Goal: Task Accomplishment & Management: Complete application form

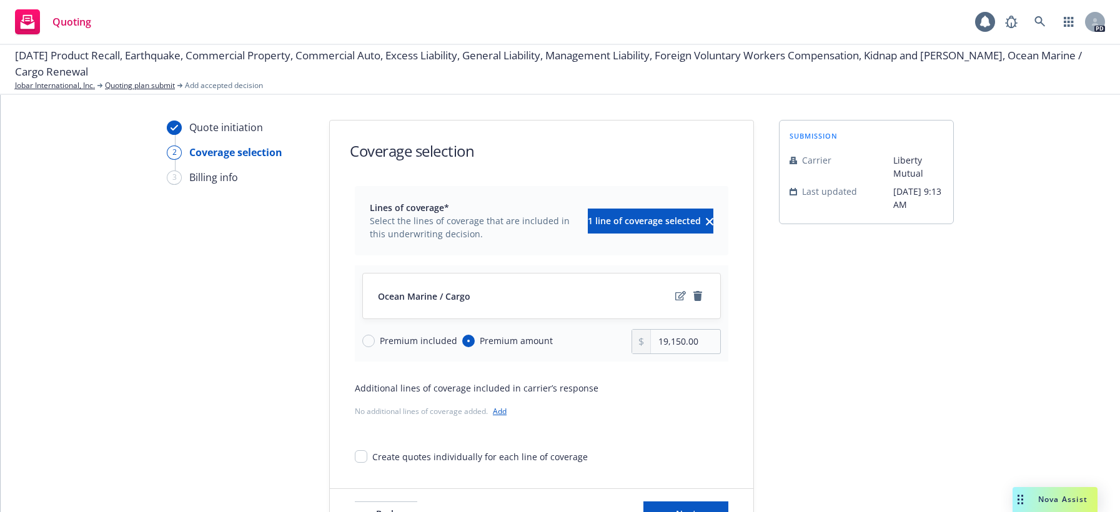
scroll to position [52, 0]
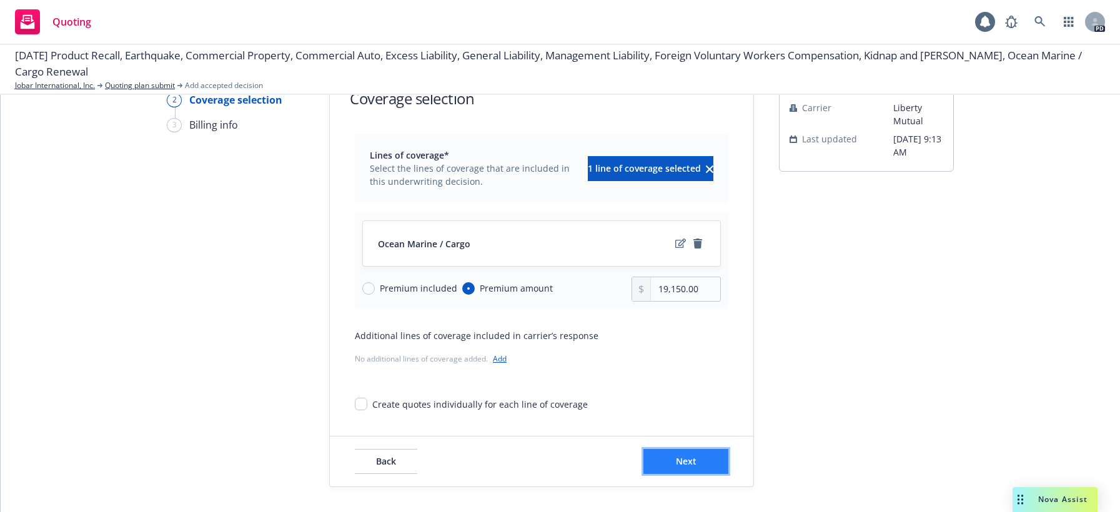
click at [679, 457] on span "Next" at bounding box center [686, 461] width 21 height 12
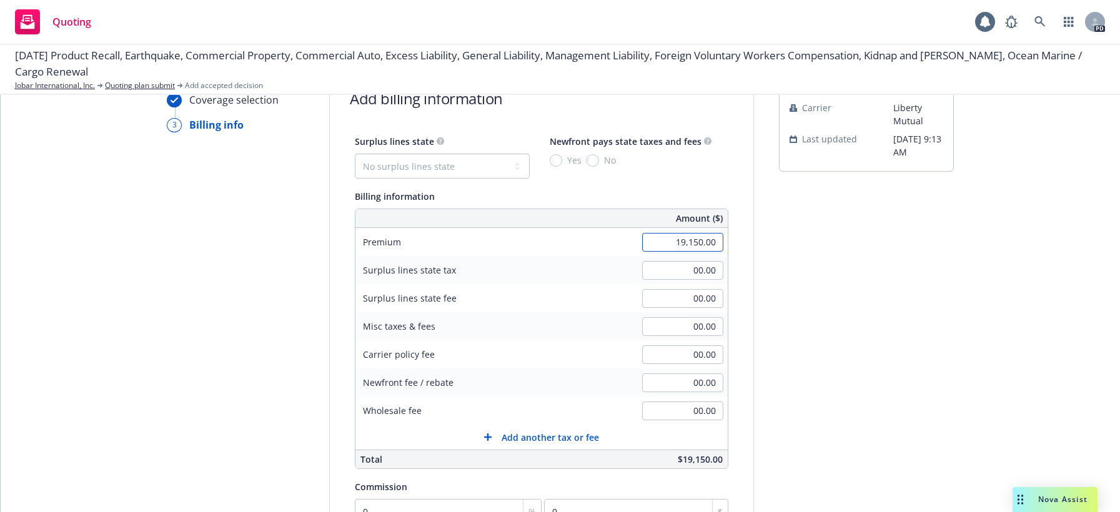
click at [668, 242] on input "19,150.00" at bounding box center [682, 242] width 81 height 19
click at [688, 233] on input "19,150.00" at bounding box center [682, 242] width 81 height 19
drag, startPoint x: 682, startPoint y: 239, endPoint x: 693, endPoint y: 241, distance: 11.4
click at [693, 241] on input "19,150.00" at bounding box center [682, 242] width 81 height 19
type input "19,400.00"
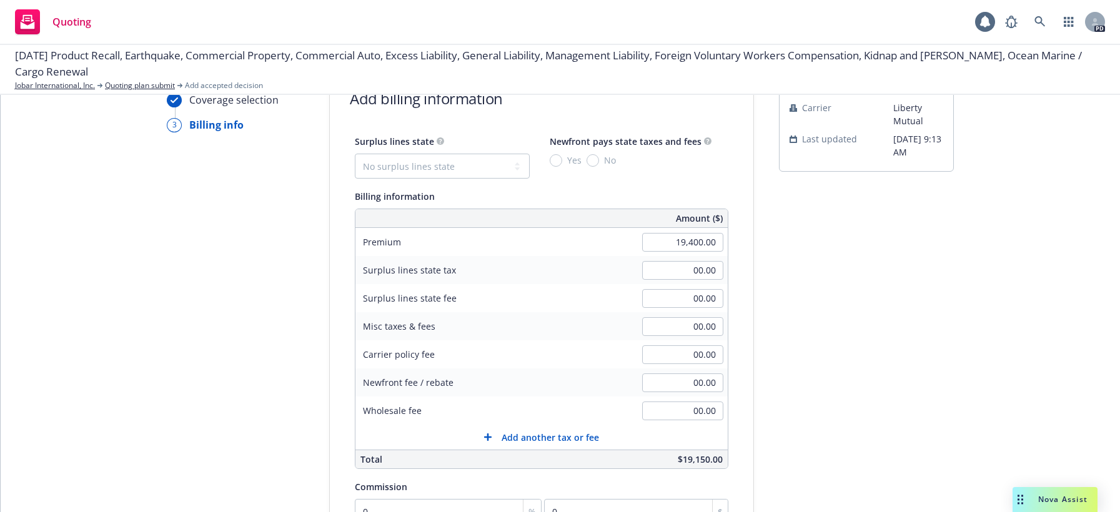
click at [575, 303] on div "Surplus lines state fee 00.00" at bounding box center [541, 298] width 372 height 28
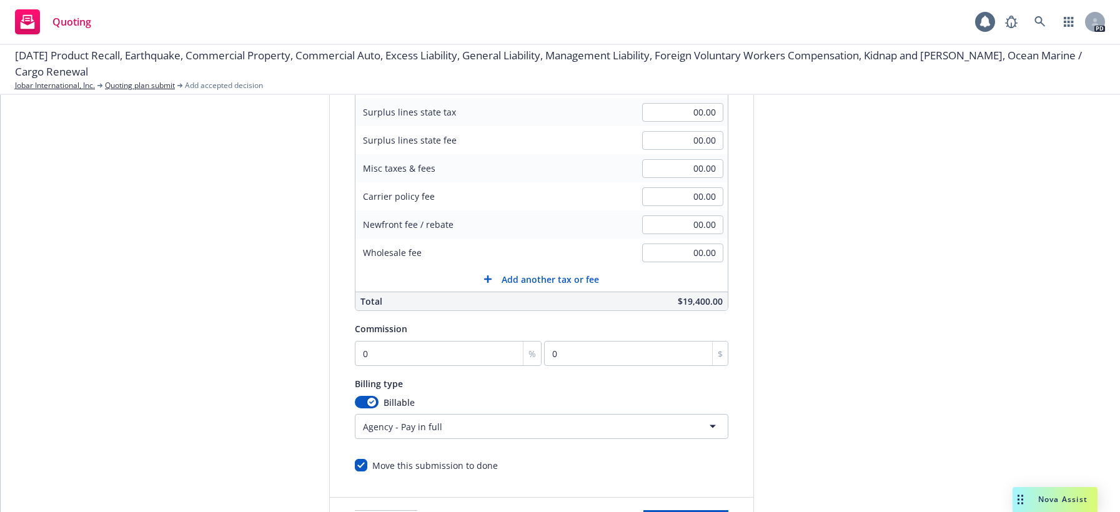
scroll to position [219, 0]
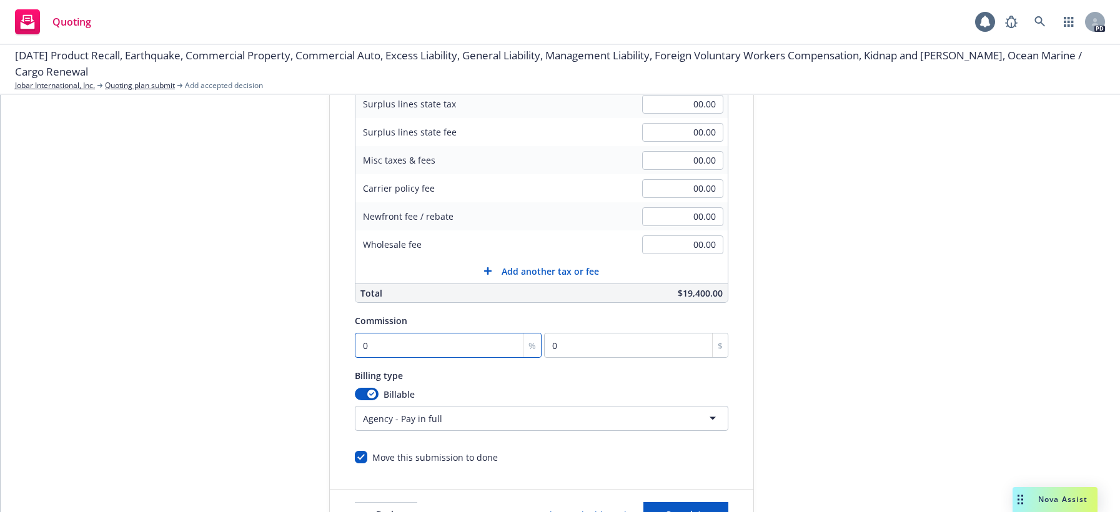
click at [402, 346] on input "0" at bounding box center [448, 345] width 187 height 25
type input "1"
type input "194"
type input "15"
type input "2910"
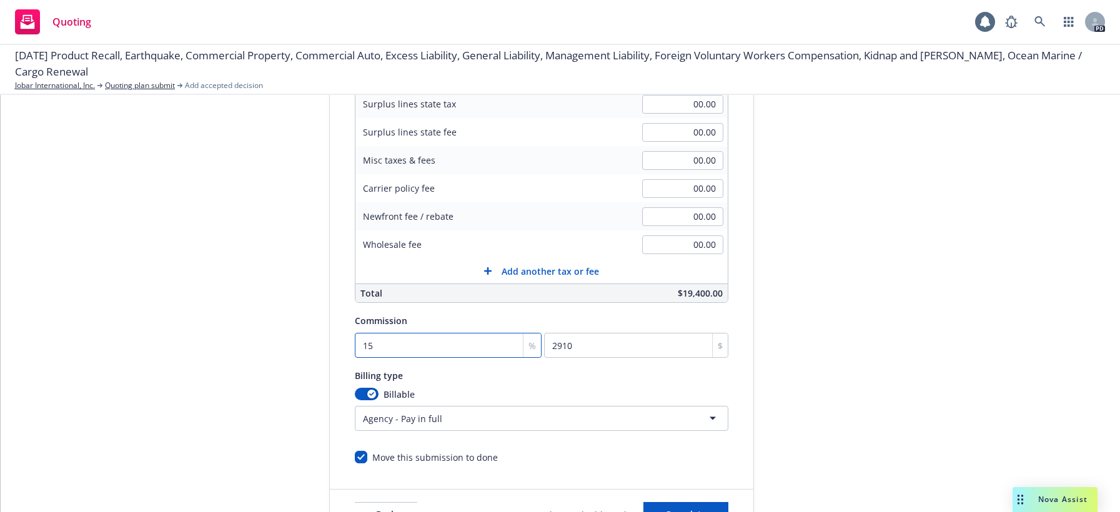
type input "15"
click at [510, 378] on div "Billing type" at bounding box center [541, 375] width 373 height 15
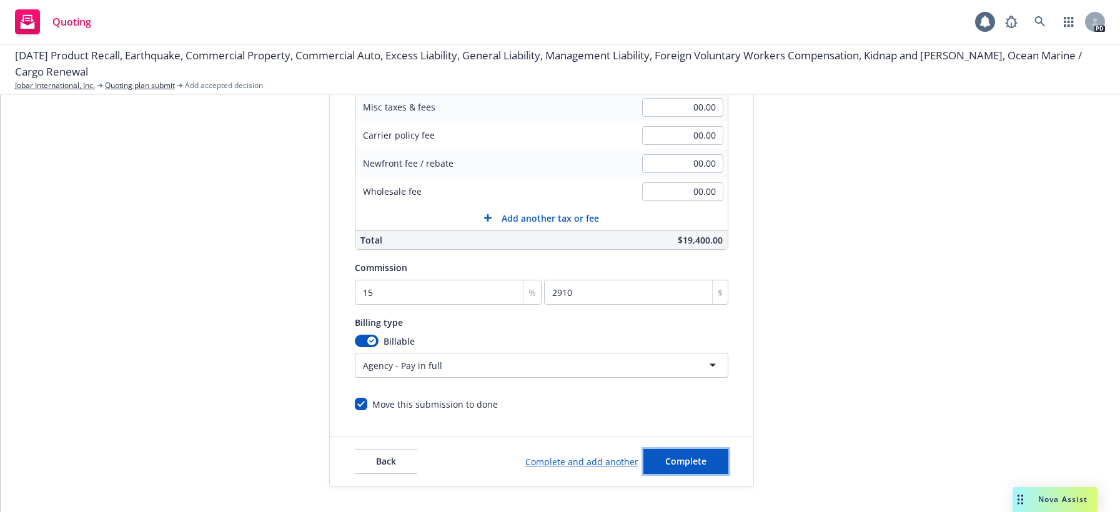
click at [678, 461] on span "Complete" at bounding box center [685, 461] width 41 height 12
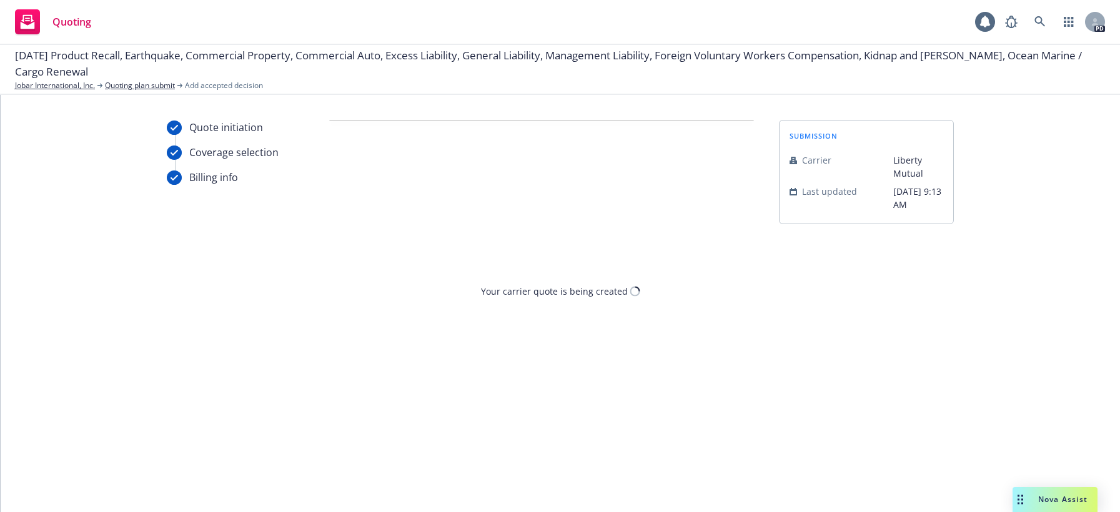
scroll to position [0, 0]
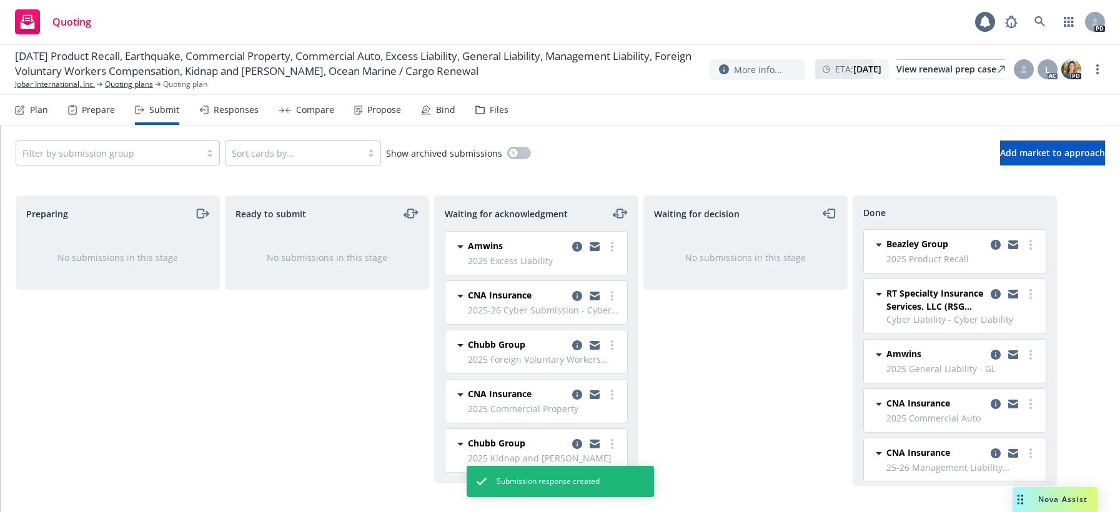
click at [776, 361] on div "Waiting for decision No submissions in this stage" at bounding box center [745, 340] width 204 height 290
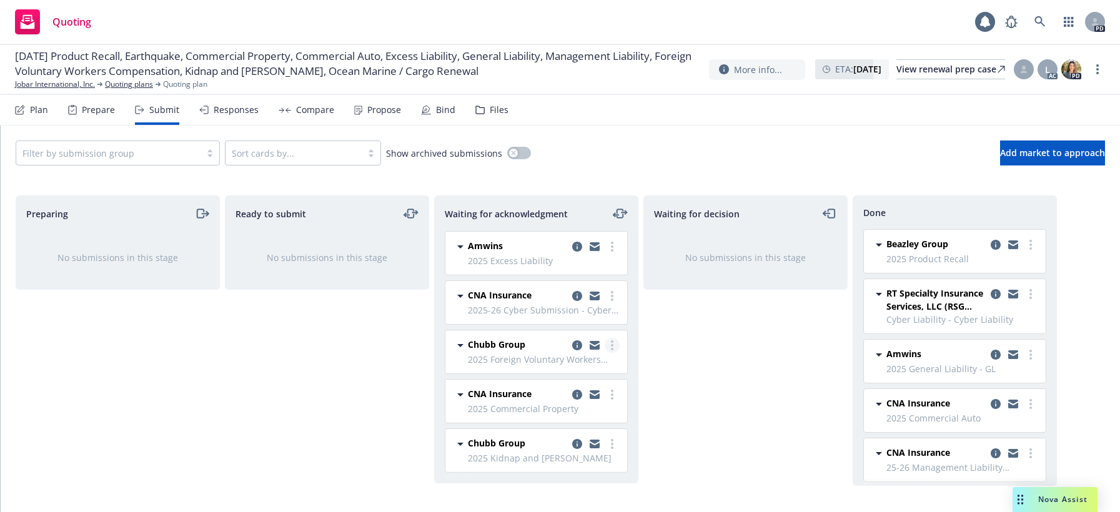
click at [610, 345] on link "more" at bounding box center [612, 345] width 15 height 15
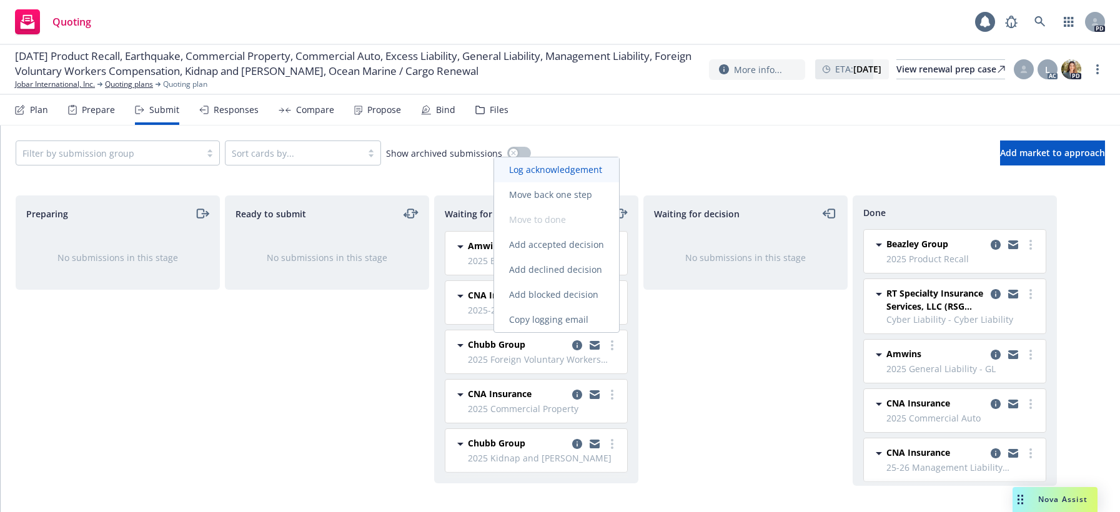
click at [546, 169] on span "Log acknowledgement" at bounding box center [555, 170] width 123 height 12
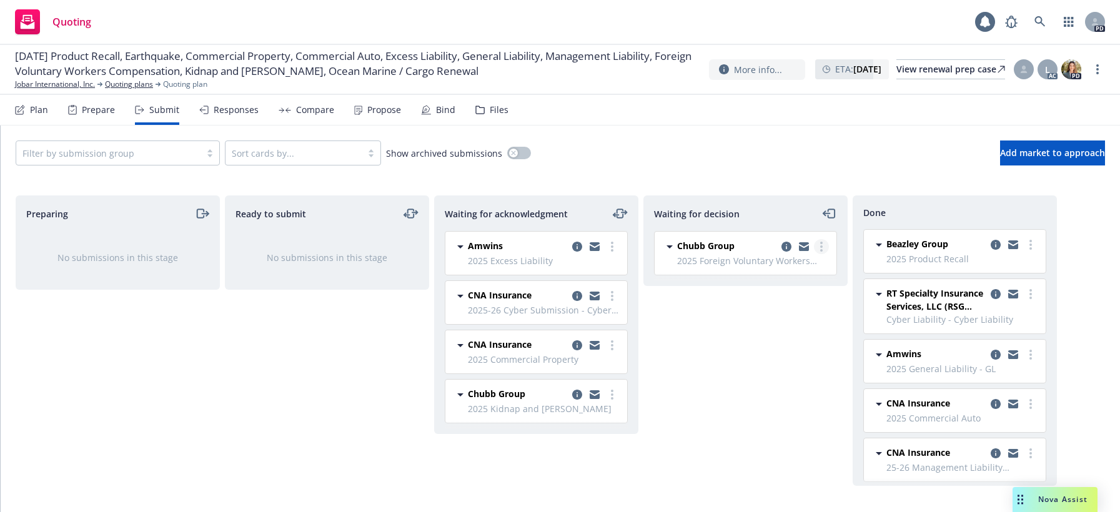
click at [821, 244] on icon "more" at bounding box center [821, 247] width 2 height 10
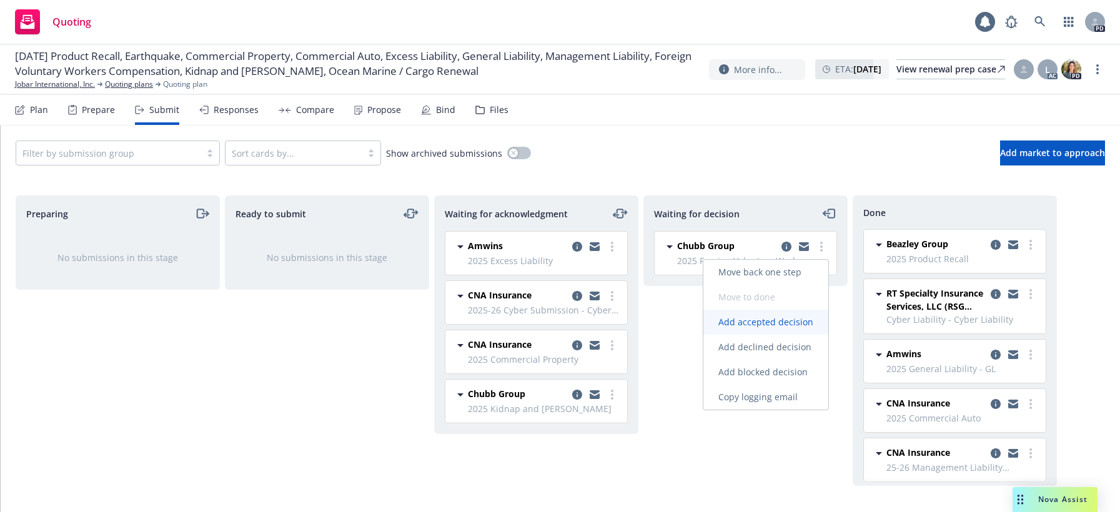
click at [766, 322] on span "Add accepted decision" at bounding box center [765, 322] width 125 height 12
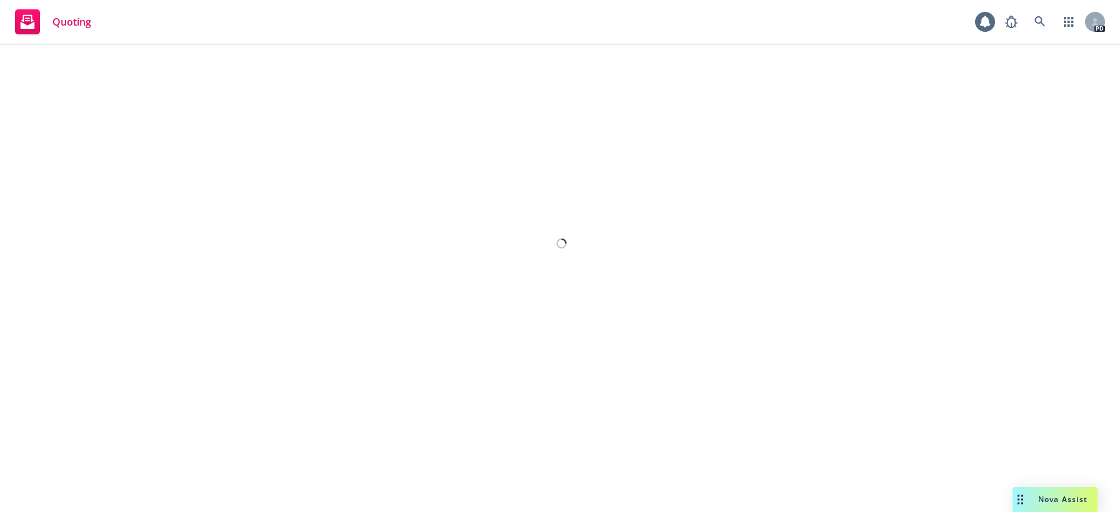
select select "12"
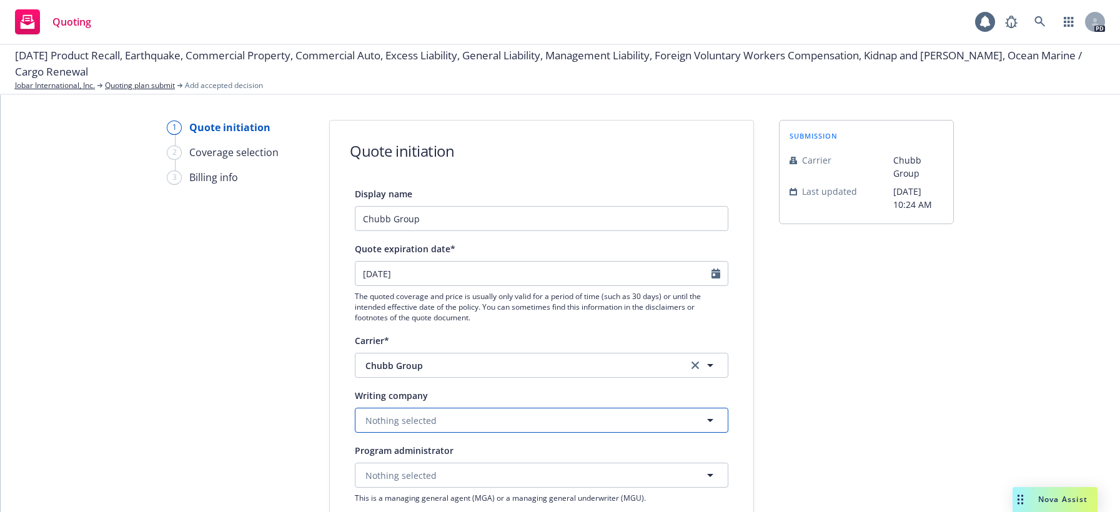
click at [425, 415] on span "Nothing selected" at bounding box center [400, 420] width 71 height 13
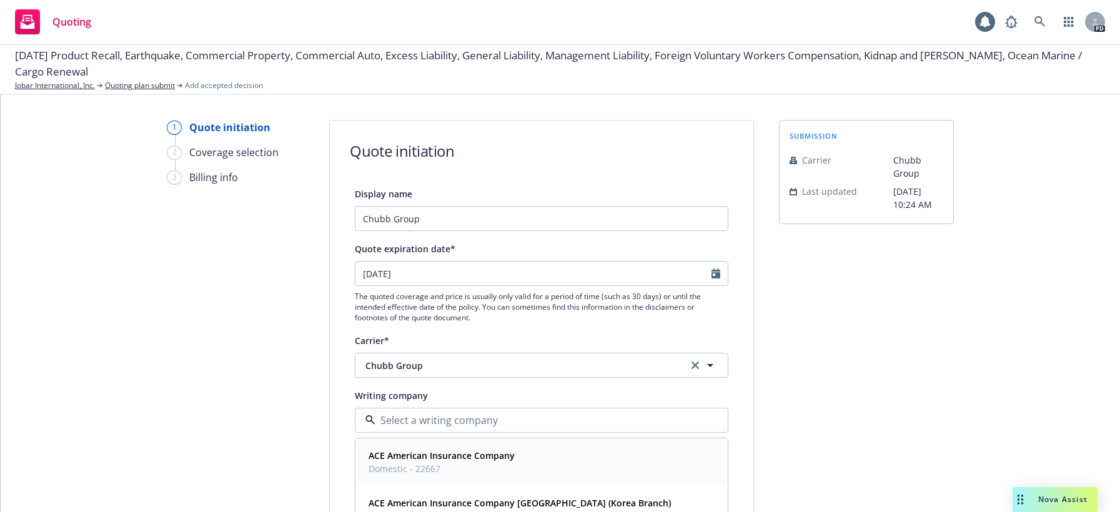
click at [421, 455] on strong "ACE American Insurance Company" at bounding box center [441, 456] width 146 height 12
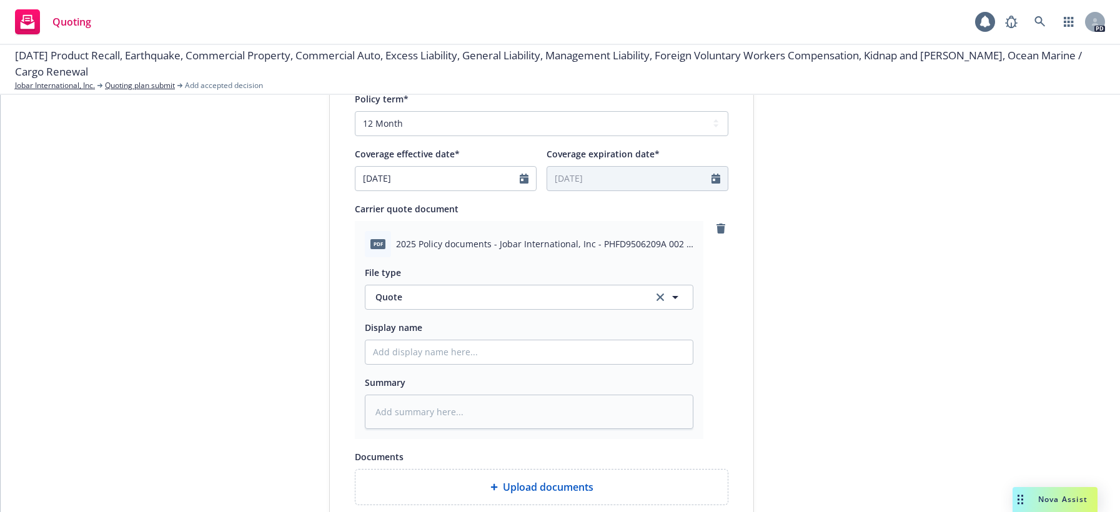
scroll to position [519, 0]
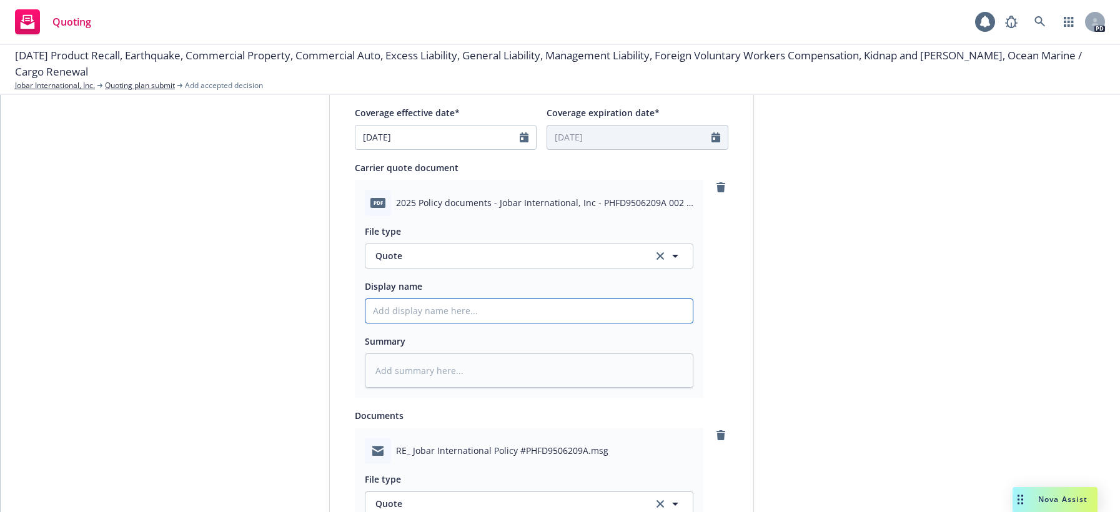
click at [399, 312] on input "Display name" at bounding box center [528, 311] width 327 height 24
type textarea "x"
type input "2"
type textarea "x"
type input "25"
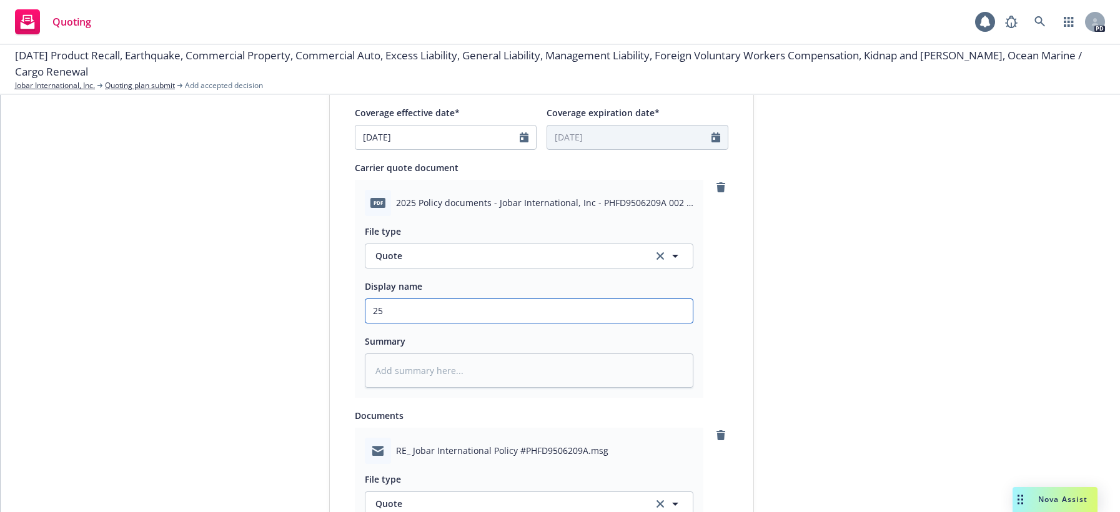
type textarea "x"
type input "25-"
type textarea "x"
type input "25-2"
type textarea "x"
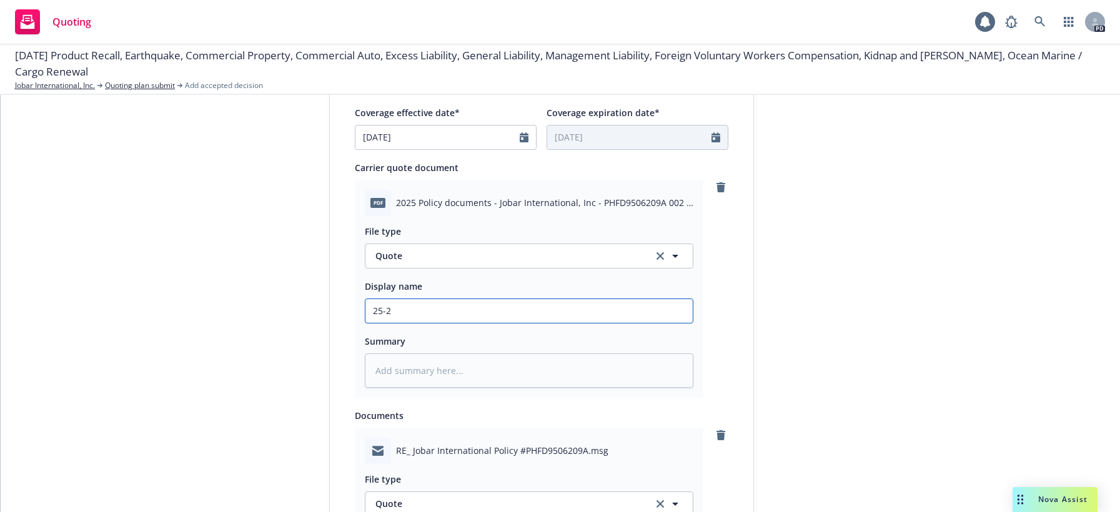
type input "25-26"
type textarea "x"
type input "25-26"
type textarea "x"
type input "25-26 F"
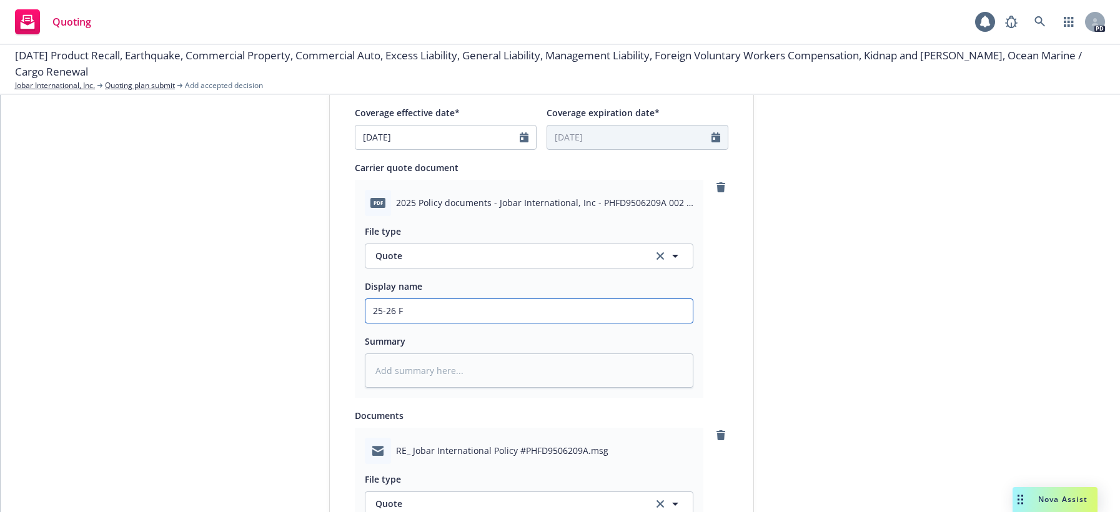
type textarea "x"
type input "25-26"
type textarea "x"
type input "25-26 C"
type textarea "x"
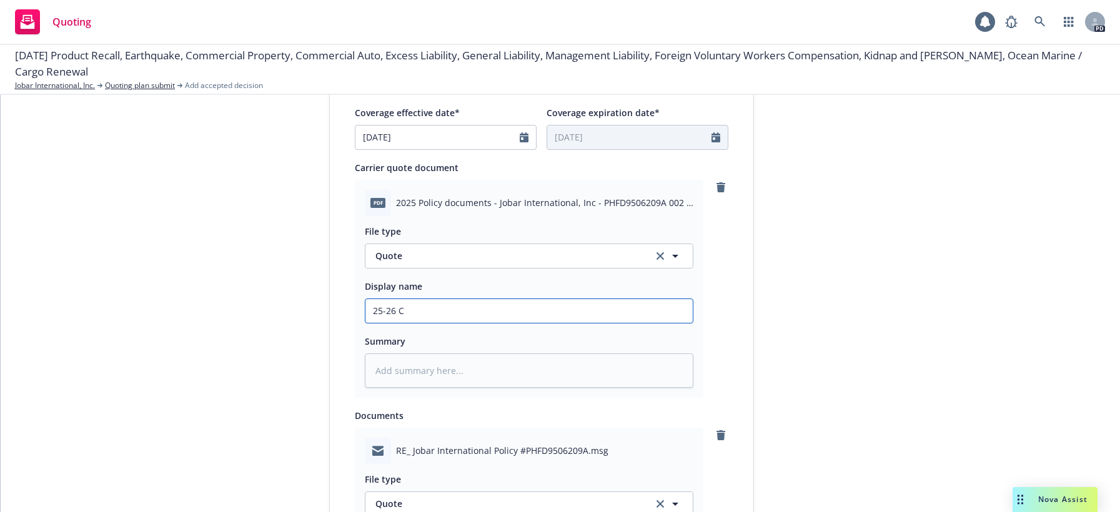
type input "25-26 Ch"
type textarea "x"
type input "25-26 Chu"
type textarea "x"
type input "25-26 Chub"
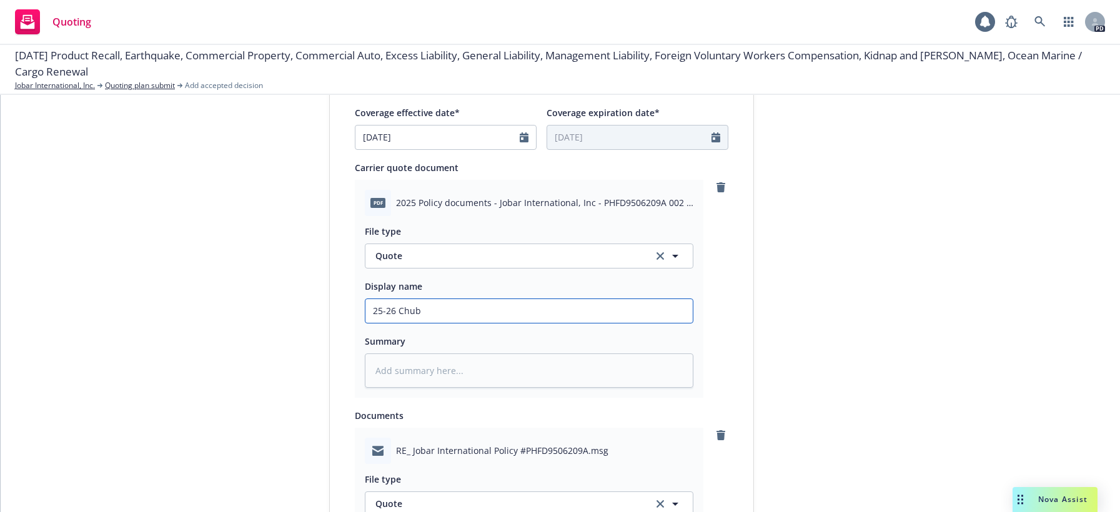
type textarea "x"
type input "25-26 Chubb"
type textarea "x"
type input "25-26 Chubb"
type textarea "x"
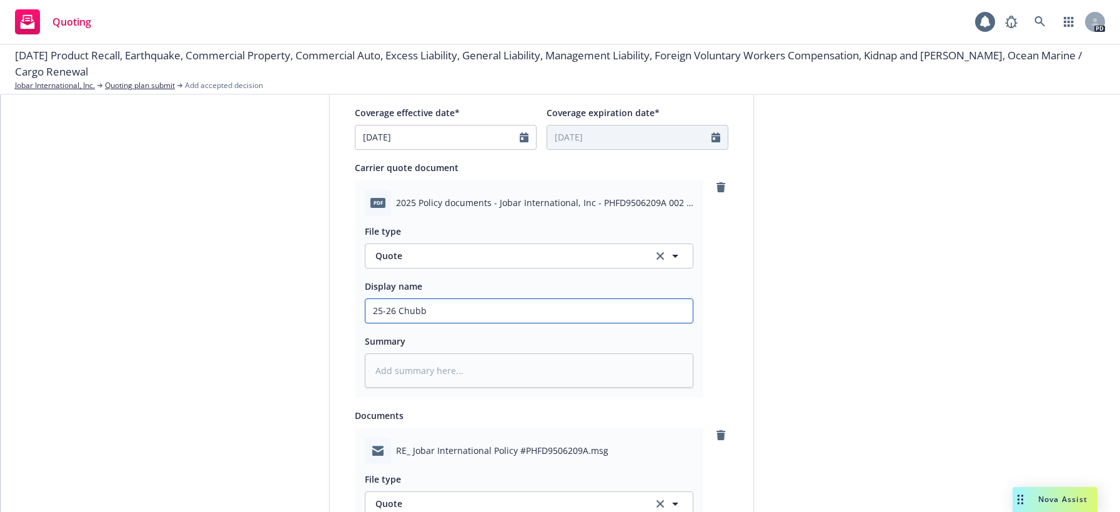
type input "25-26 Chubb F"
type textarea "x"
type input "25-26 Chubb Fo"
type textarea "x"
type input "25-26 Chubb For"
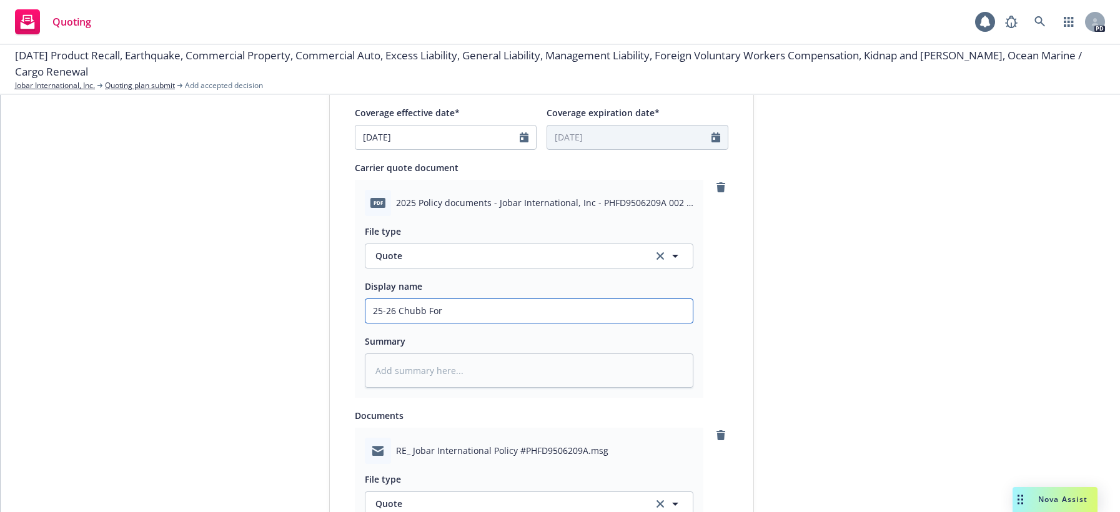
type textarea "x"
type input "25-26 Chubb Fore"
type textarea "x"
type input "25-26 Chubb Forei"
type textarea "x"
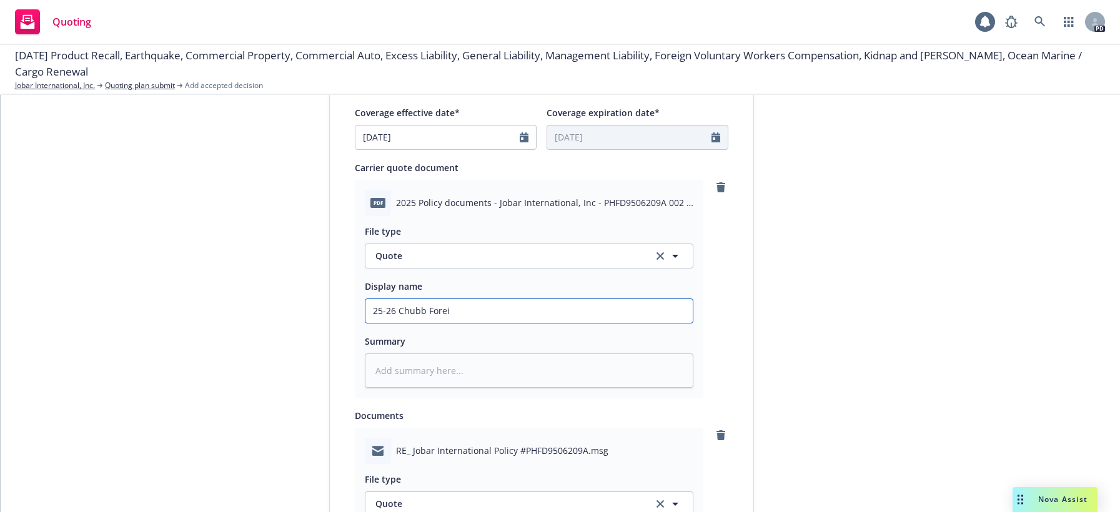
type input "25-26 Chubb Foreig"
type textarea "x"
type input "25-26 Chubb Foreign"
type textarea "x"
type input "25-26 Chubb Foreign"
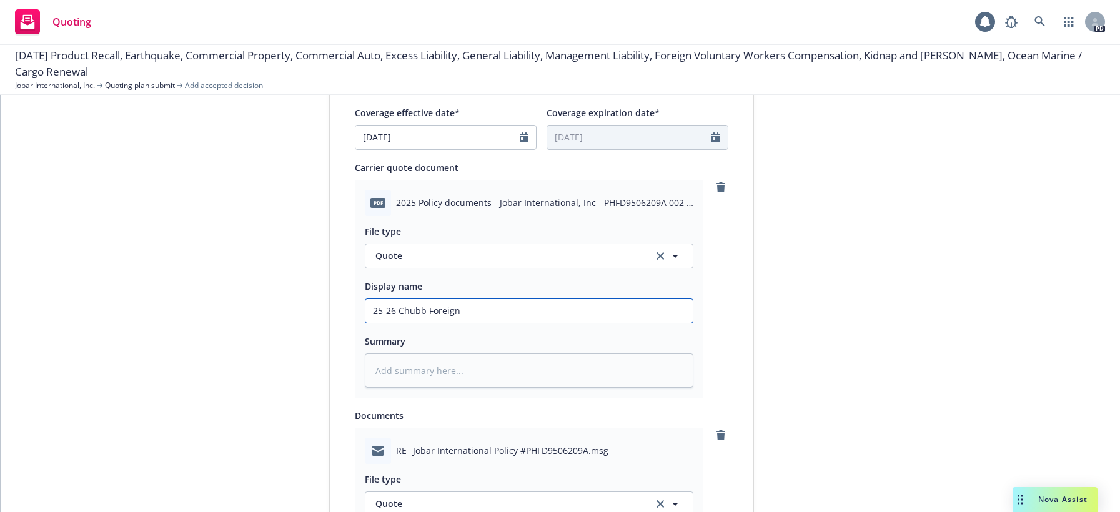
type textarea "x"
type input "25-26 Chubb Foreign P"
type textarea "x"
type input "25-26 Chubb Foreign Po"
type textarea "x"
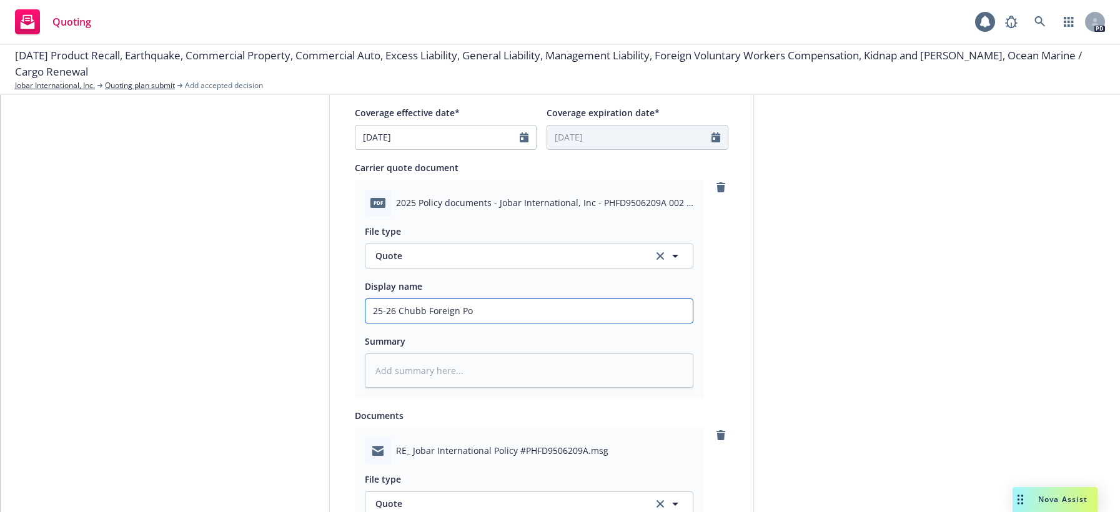
type input "25-26 Chubb Foreign Pol"
type textarea "x"
type input "25-26 Chubb Foreign Poli"
type textarea "x"
type input "25-26 Chubb Foreign Polic"
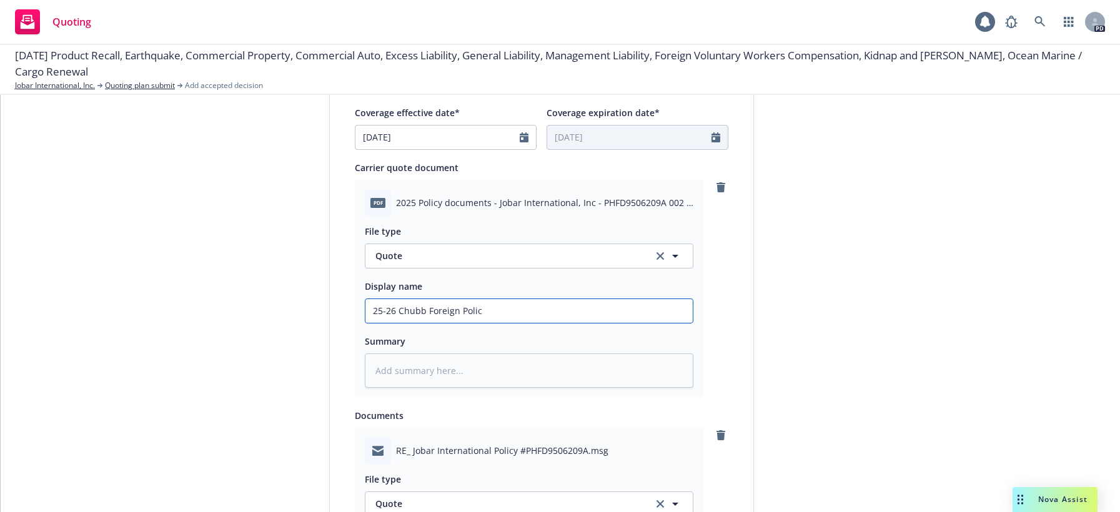
type textarea "x"
type input "25-26 Chubb Foreign Policy"
type textarea "x"
type input "25-26 Chubb Foreign Policy"
type textarea "x"
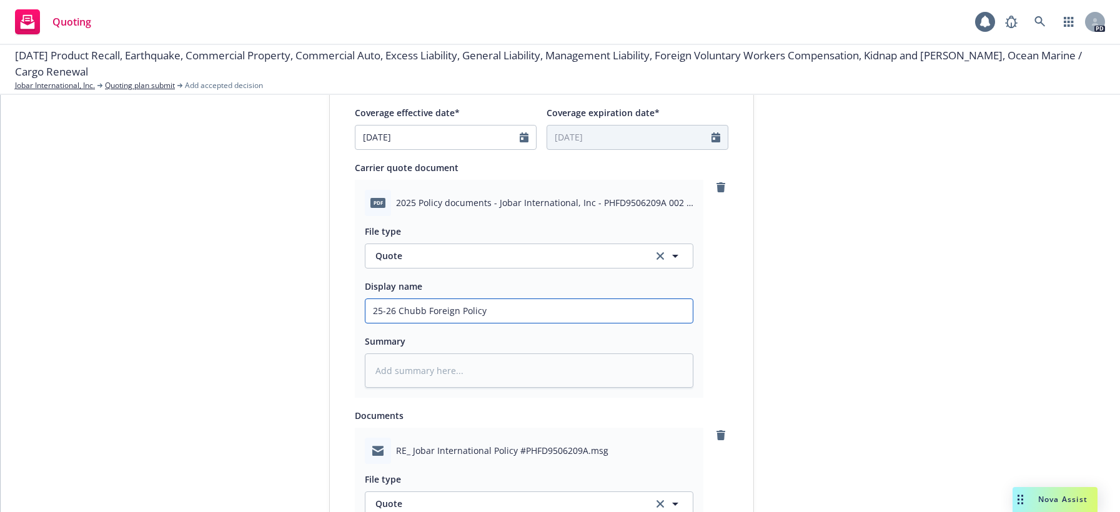
type input "25-26 Chubb Foreign Policy R"
type textarea "x"
type input "25-26 Chubb Foreign Policy Re"
type textarea "x"
type input "25-26 Chubb Foreign Policy Ren"
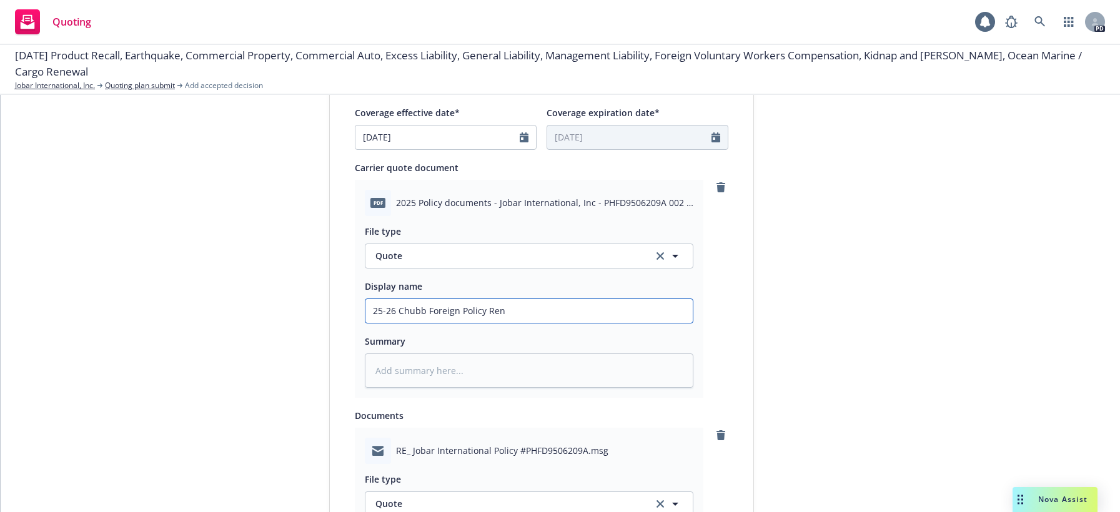
type textarea "x"
type input "25-26 Chubb Foreign Policy [PERSON_NAME]"
type textarea "x"
type input "25-26 Chubb Foreign Policy Renew"
type textarea "x"
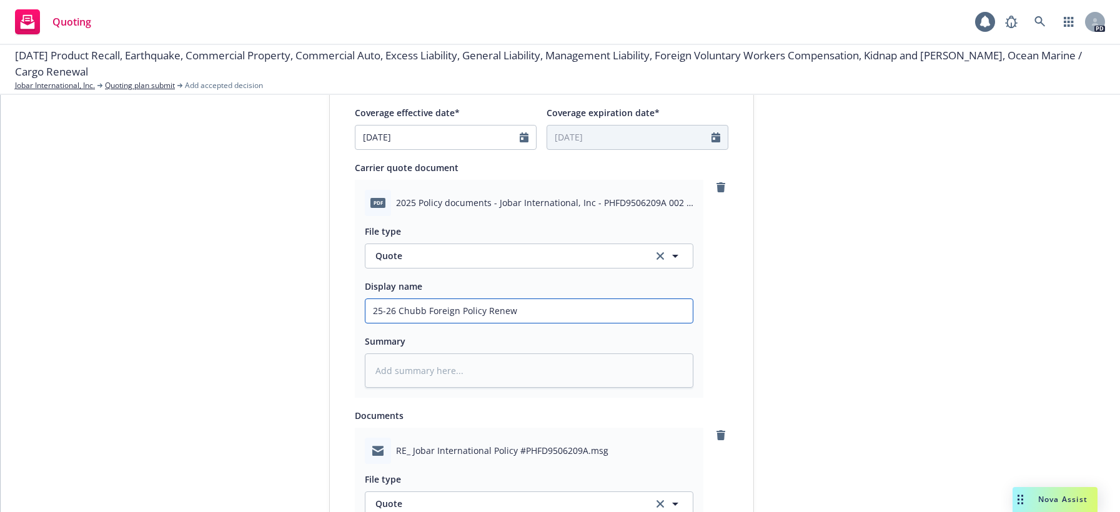
type input "25-26 Chubb Foreign Policy Renewa"
type textarea "x"
type input "25-26 Chubb Foreign Policy Renewal"
type textarea "x"
type textarea "A"
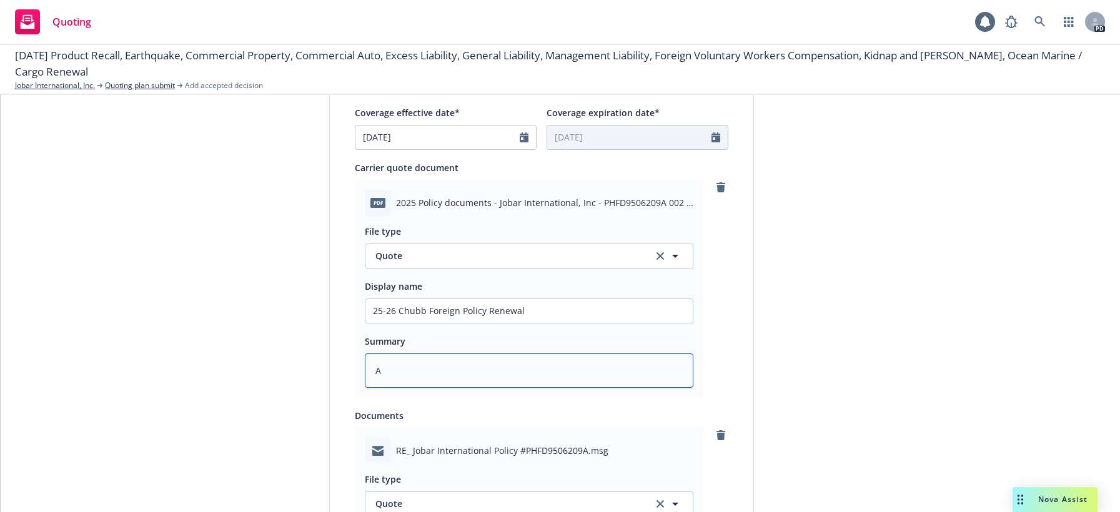
type textarea "x"
type textarea "th"
type textarea "x"
type textarea "thi"
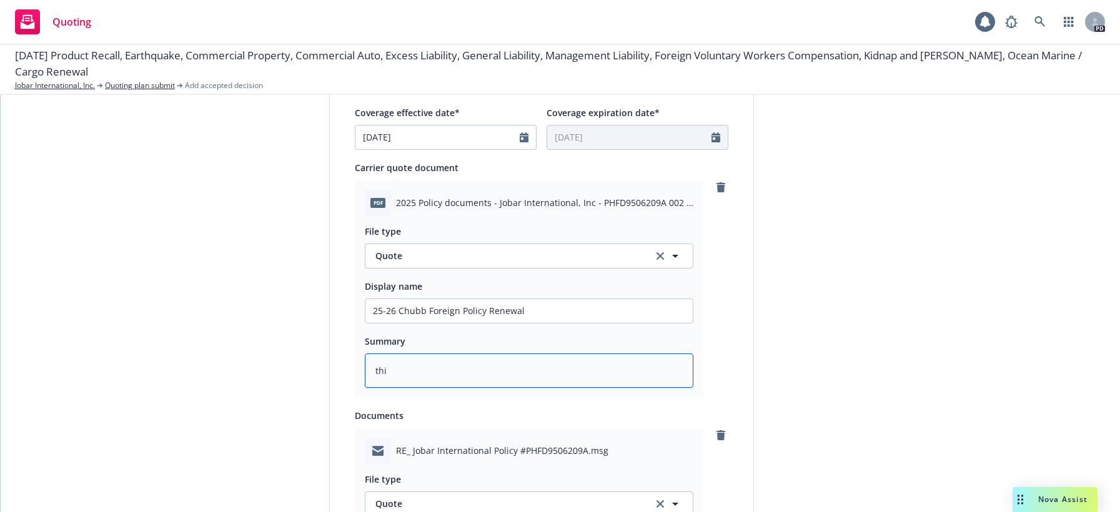
type textarea "x"
type textarea "this"
type textarea "x"
type textarea "this"
type textarea "x"
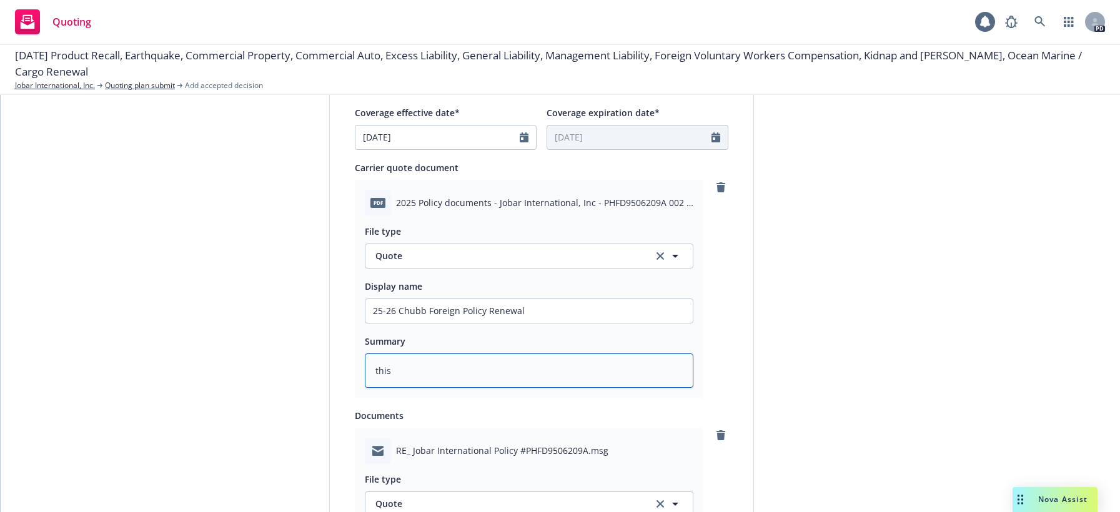
type textarea "this i"
type textarea "x"
type textarea "this is"
type textarea "x"
type textarea "this is"
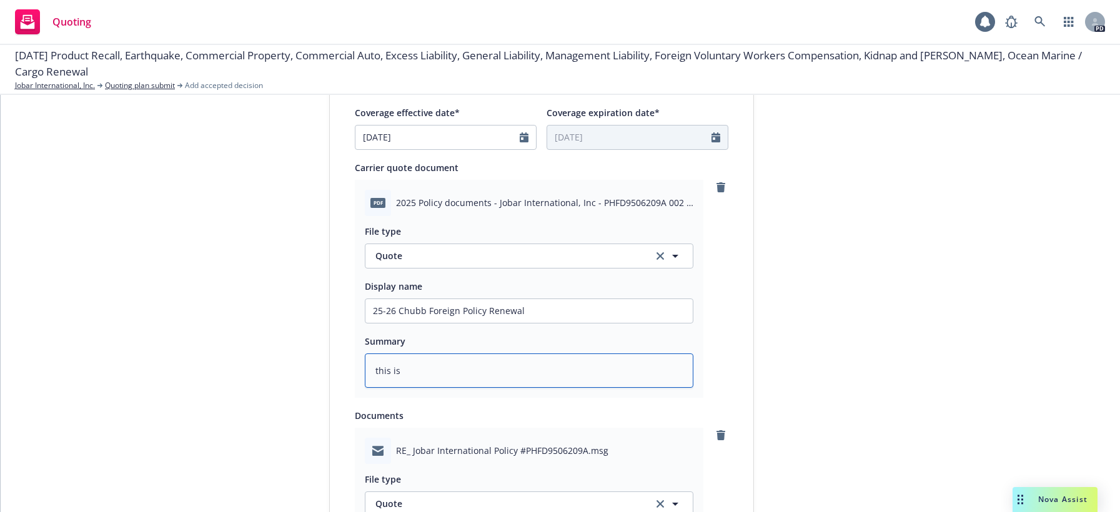
type textarea "x"
type textarea "this is a"
type textarea "x"
type textarea "this is"
type textarea "x"
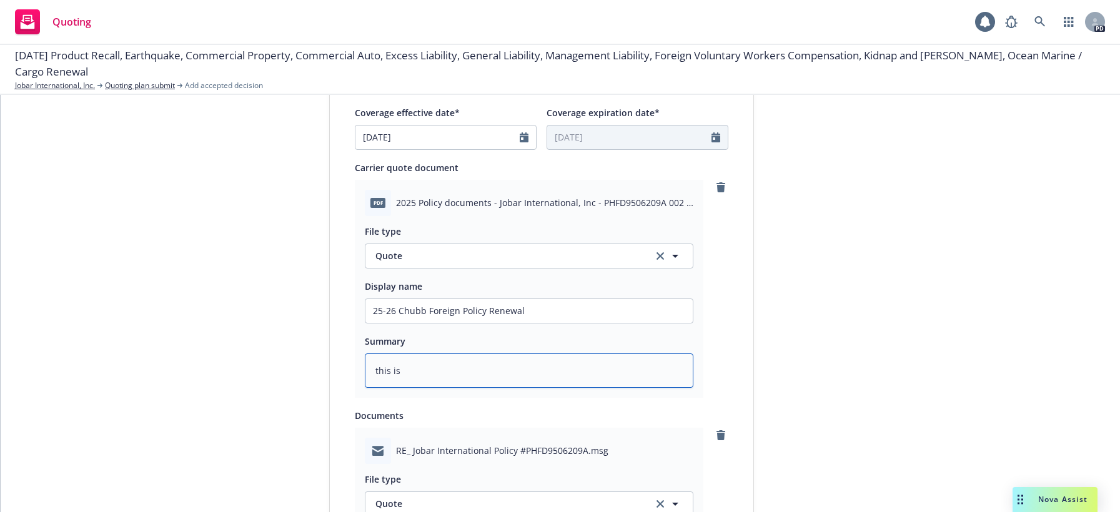
type textarea "this is"
type textarea "x"
type textarea "this i"
type textarea "x"
type textarea "this"
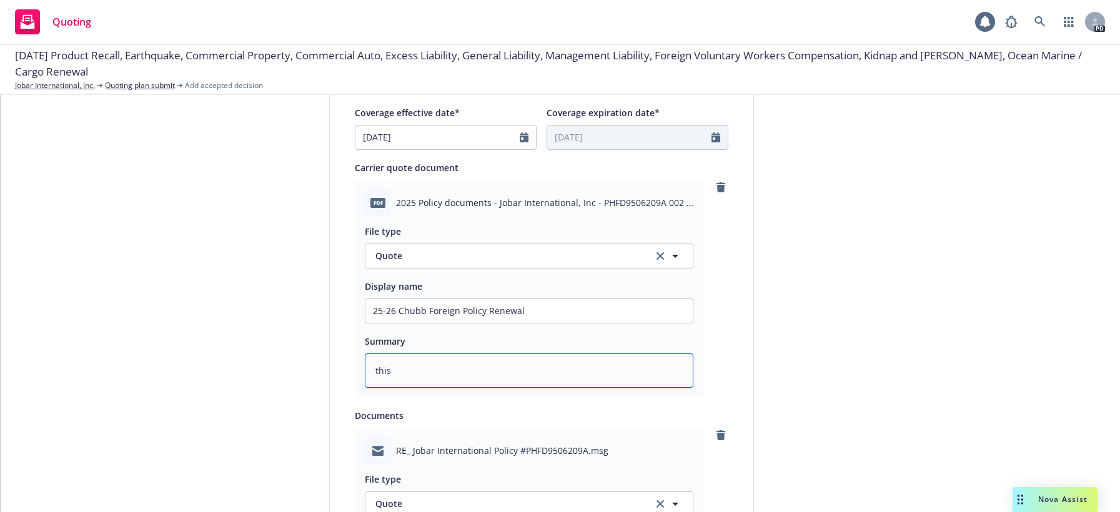
type textarea "x"
type textarea "this"
type textarea "x"
type textarea "thi"
type textarea "x"
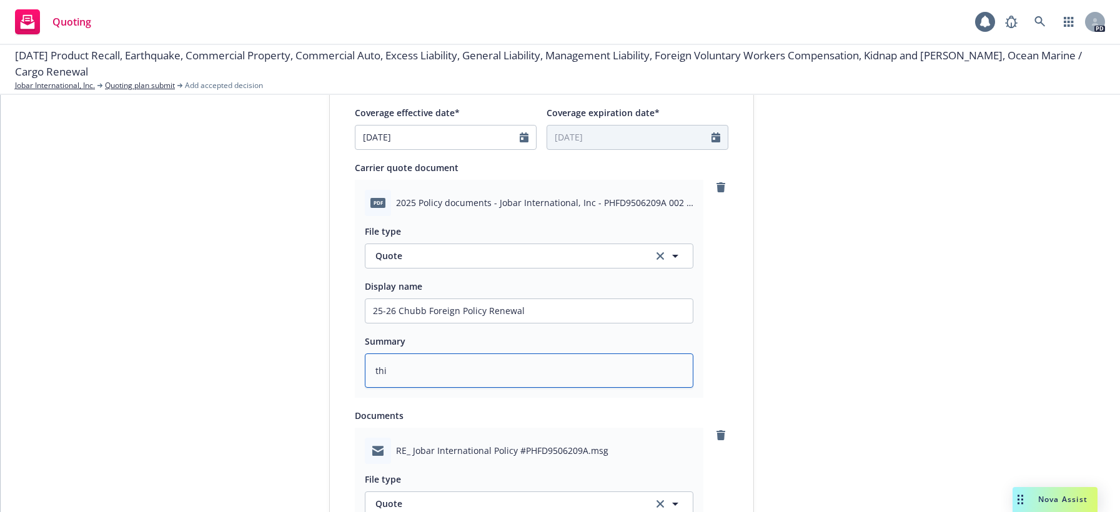
type textarea "th"
type textarea "x"
type textarea "t"
type textarea "x"
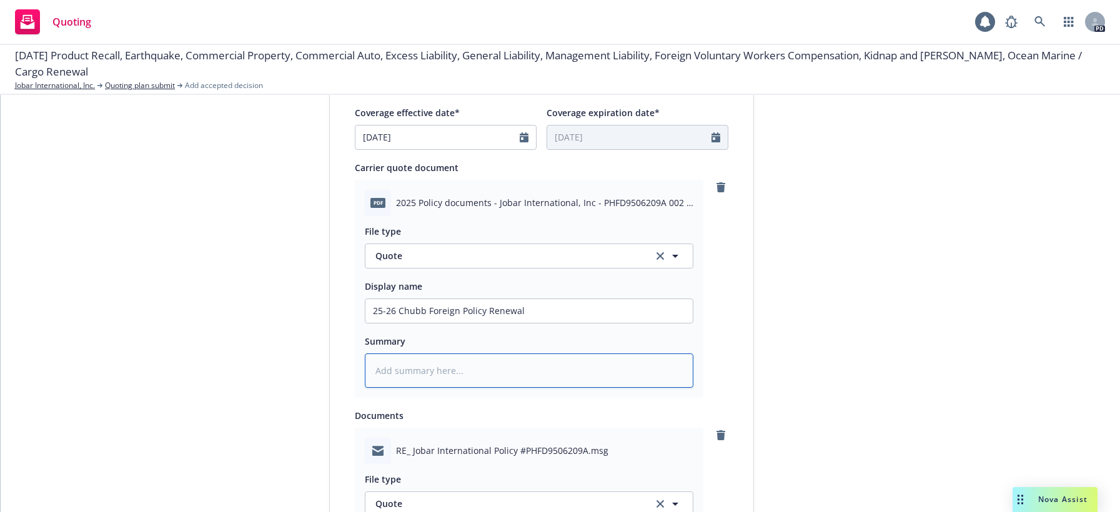
type textarea "F"
type textarea "x"
type textarea "Fo"
type textarea "x"
type textarea "For"
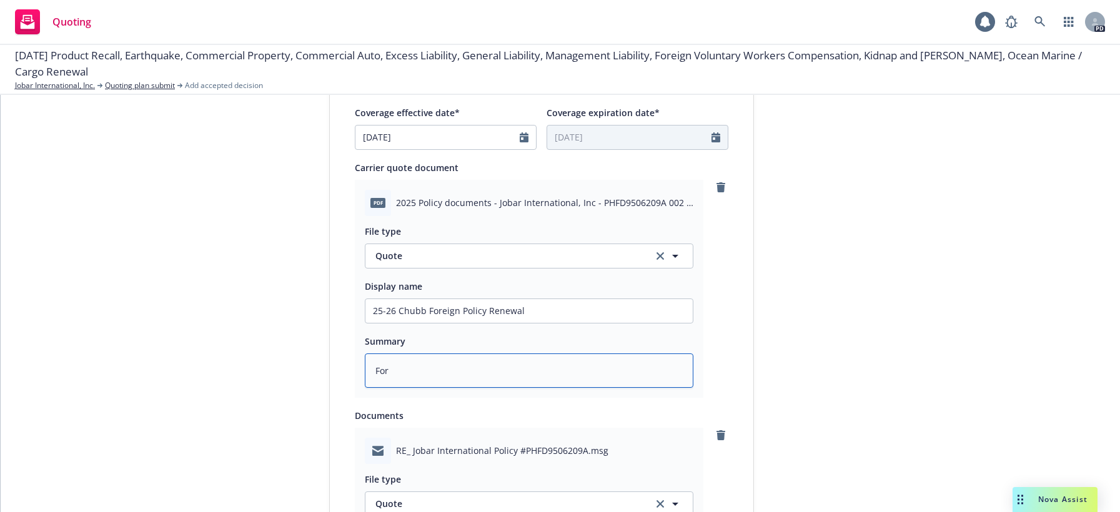
type textarea "x"
type textarea "Fore"
type textarea "x"
type textarea "Forei"
type textarea "x"
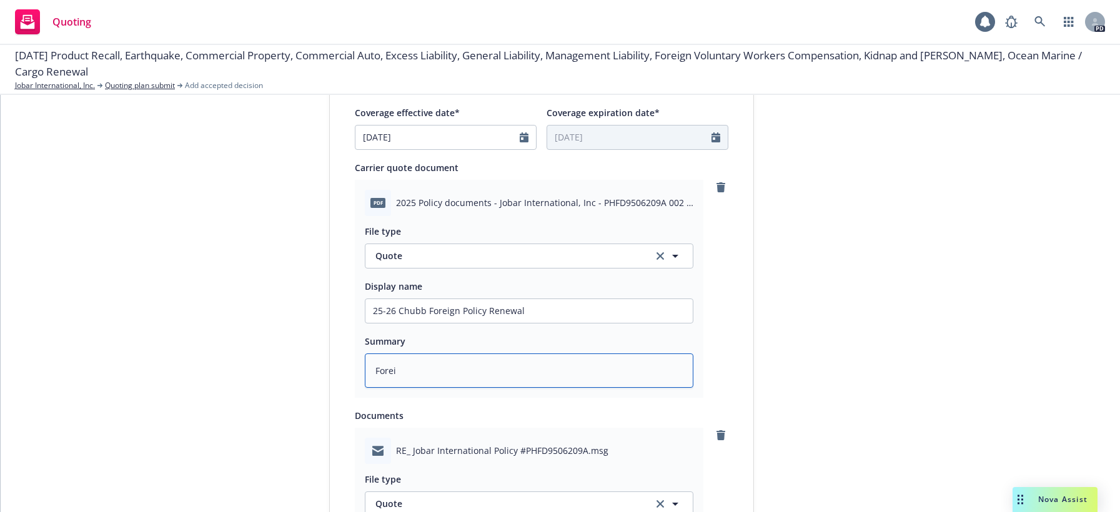
type textarea "Foreig"
type textarea "x"
type textarea "Foreign"
type textarea "x"
type textarea "Foreign"
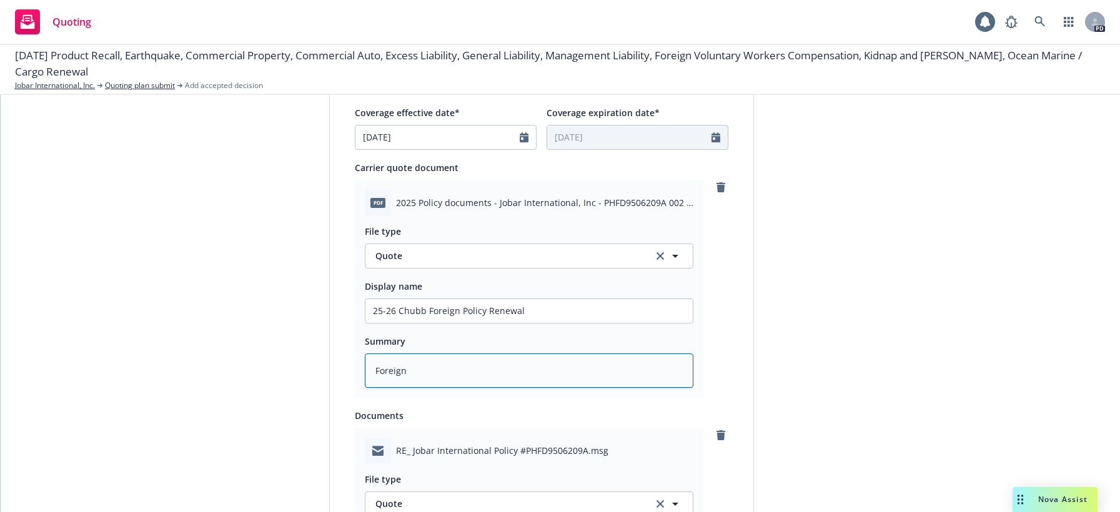
type textarea "x"
type textarea "Foreign a"
type textarea "x"
type textarea "Foreign au"
type textarea "x"
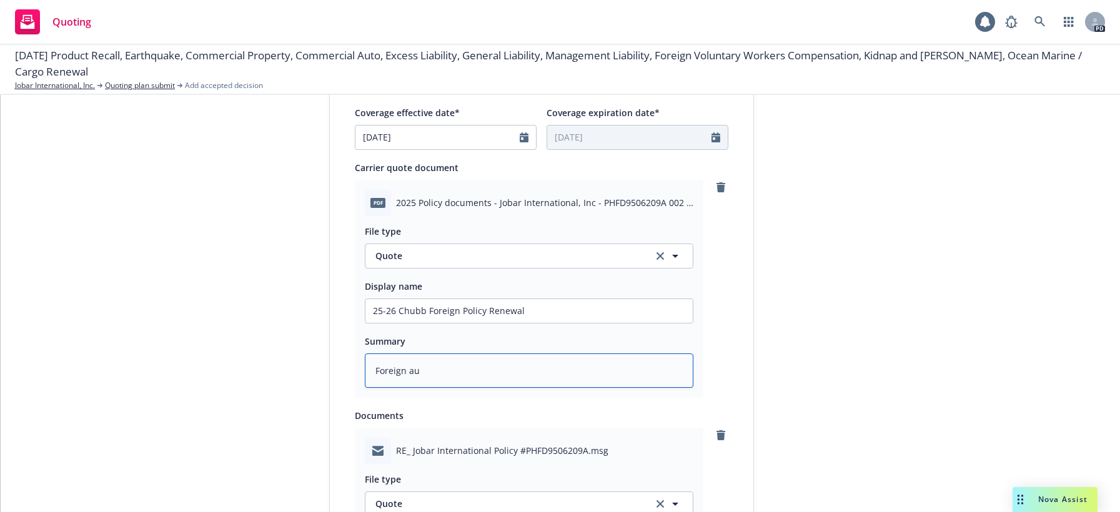
type textarea "Foreign aut"
type textarea "x"
type textarea "Foreign auto"
type textarea "x"
type textarea "Foreign autom"
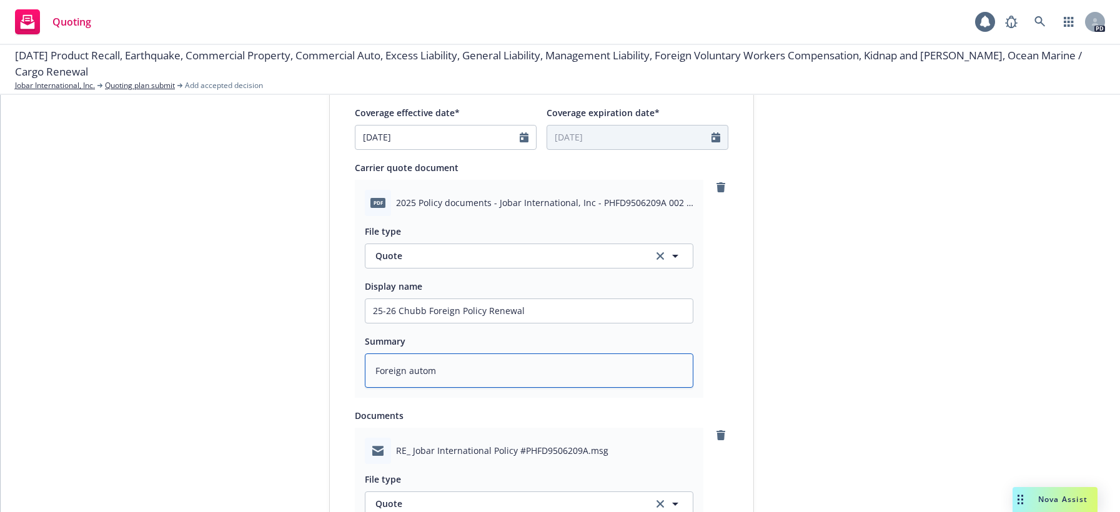
type textarea "x"
type textarea "Foreign automa"
type textarea "x"
type textarea "Foreign automat"
type textarea "x"
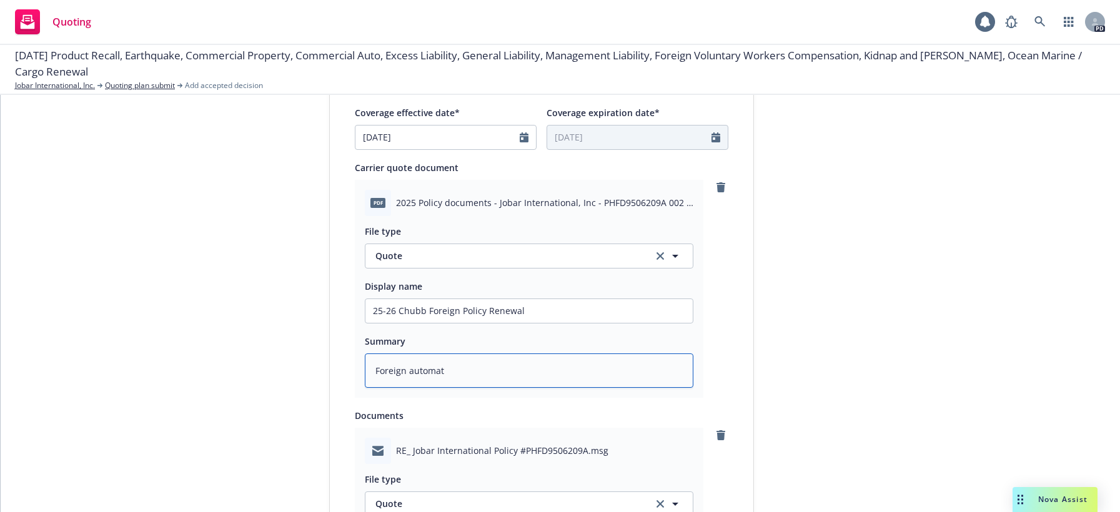
type textarea "Foreign automati"
type textarea "x"
type textarea "Foreign automatic"
type textarea "x"
type textarea "Foreign automatic"
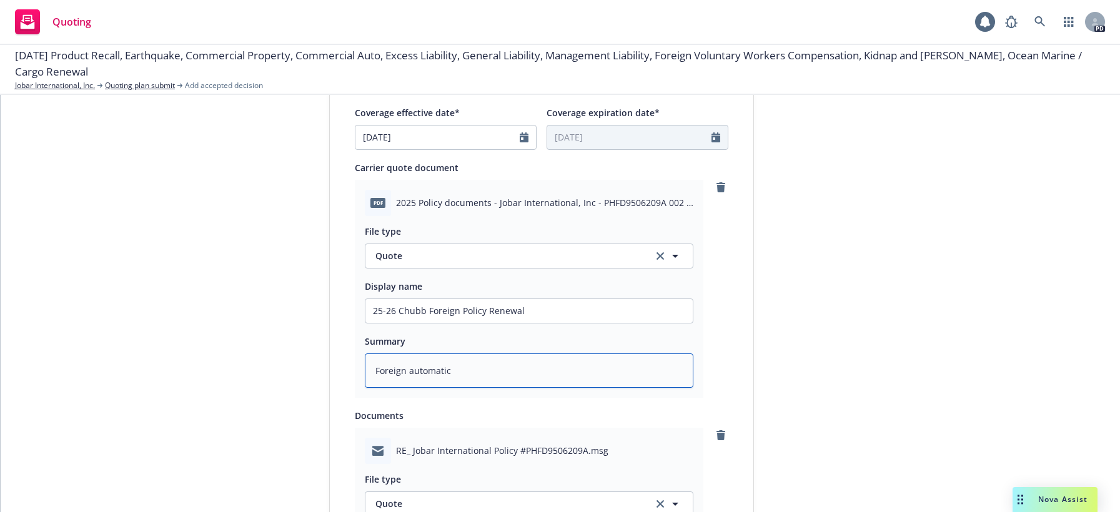
type textarea "x"
type textarea "Foreign automatic r"
type textarea "x"
type textarea "Foreign automatic re"
type textarea "x"
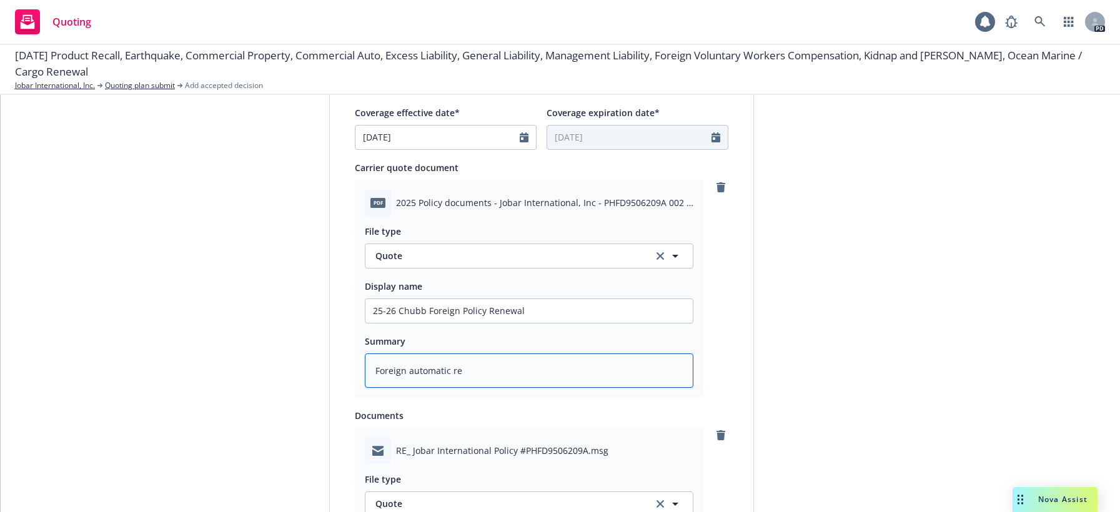
type textarea "Foreign automatic ren"
type textarea "x"
type textarea "Foreign automatic [PERSON_NAME]"
type textarea "x"
type textarea "Foreign automatic renew"
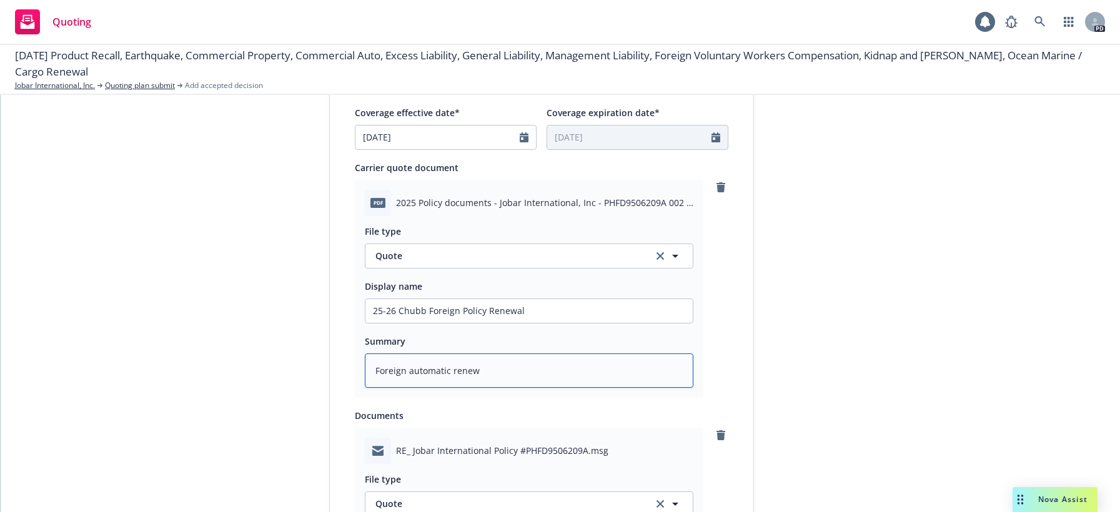
type textarea "x"
type textarea "Foreign automatic renewa"
type textarea "x"
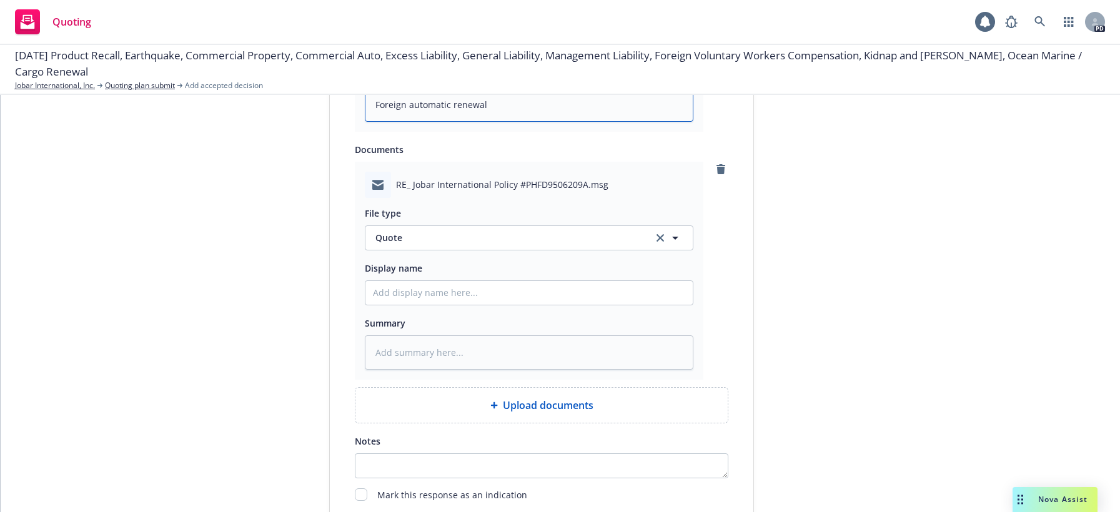
scroll to position [789, 0]
type textarea "Foreign automatic renewal"
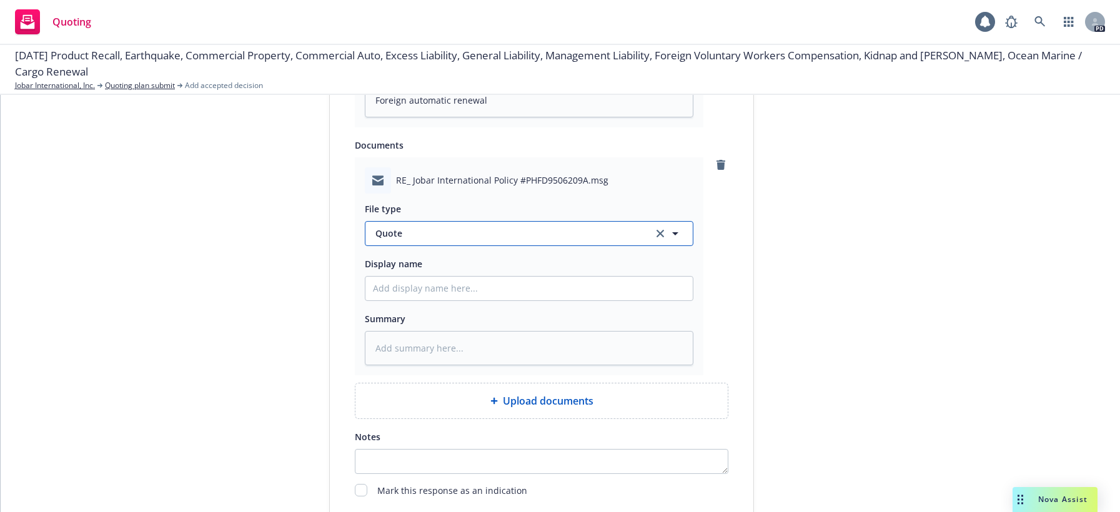
click at [467, 231] on span "Quote" at bounding box center [506, 233] width 263 height 13
type input "email"
click at [387, 259] on div "Email" at bounding box center [388, 268] width 31 height 18
click at [404, 285] on input "Display name" at bounding box center [528, 289] width 327 height 24
type textarea "x"
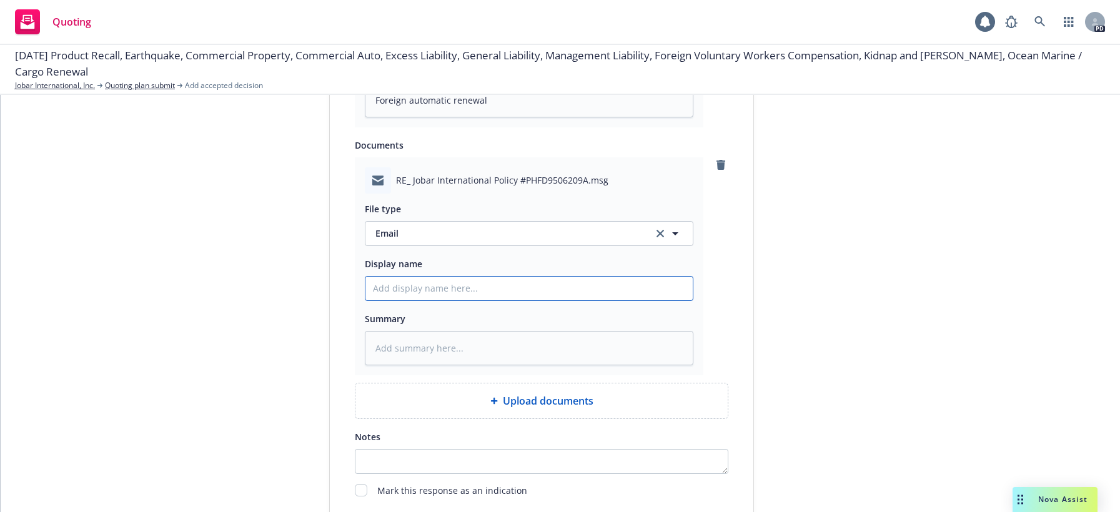
type input "2"
type textarea "x"
type input "25"
type textarea "x"
type input "25-"
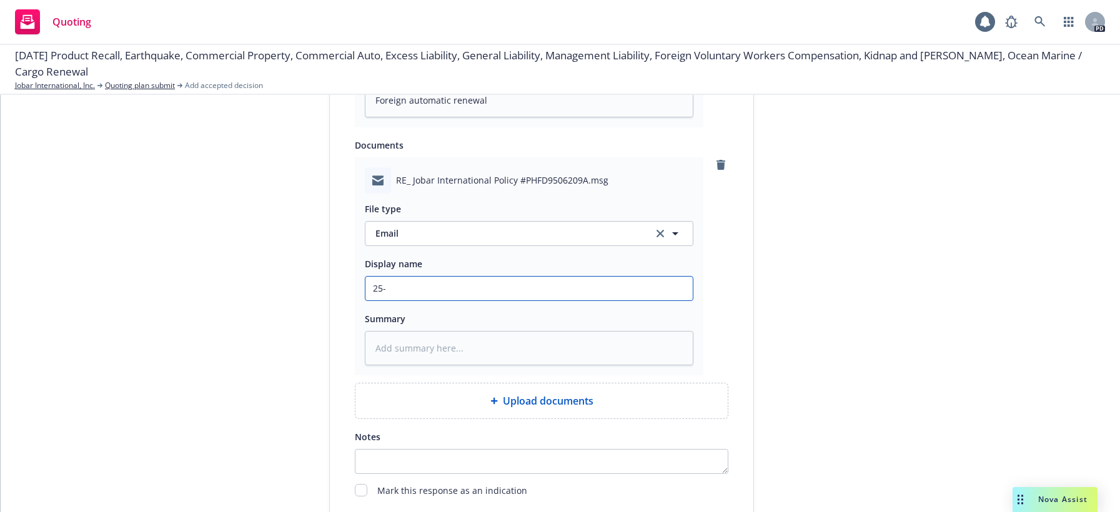
type textarea "x"
type input "25-2"
type textarea "x"
type input "25-26"
type textarea "x"
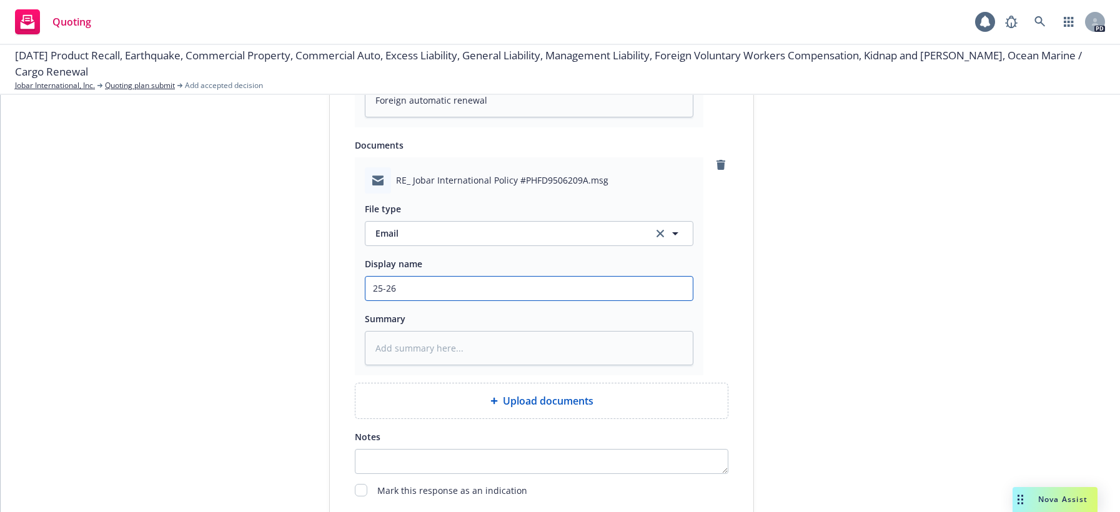
type input "25-26"
type textarea "x"
type input "25-26 C"
type textarea "x"
type input "25-26 Ch"
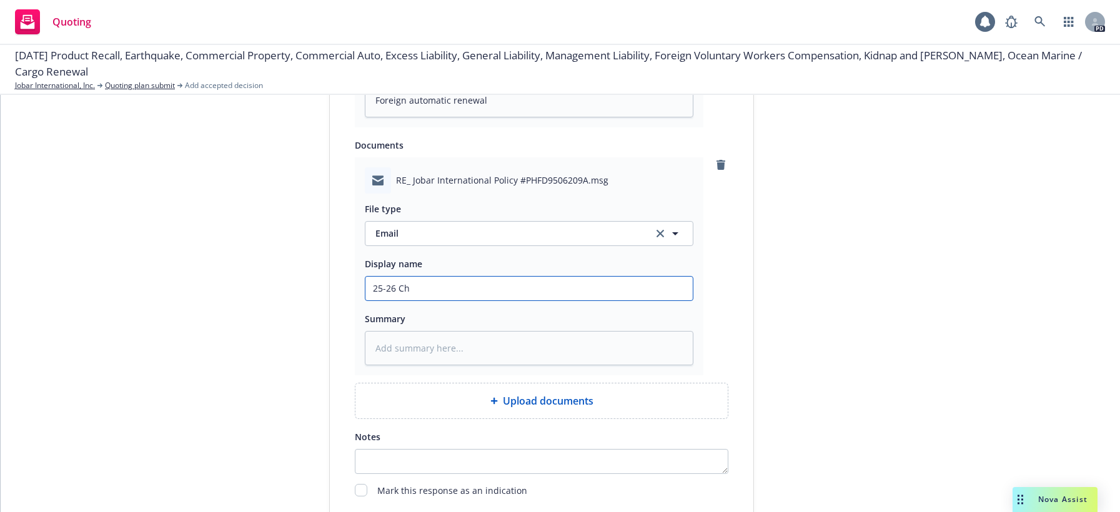
type textarea "x"
type input "25-26 Chu"
type textarea "x"
type input "25-26 Chub"
type textarea "x"
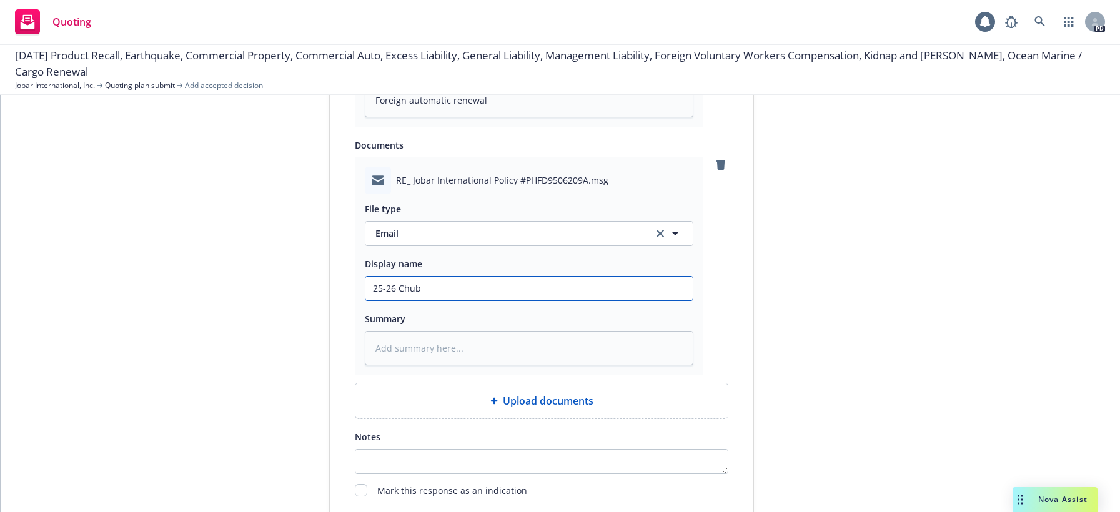
type input "25-26 Chubb"
type textarea "x"
type input "25-26 Chubb"
type textarea "x"
type input "25-26 Chubb o"
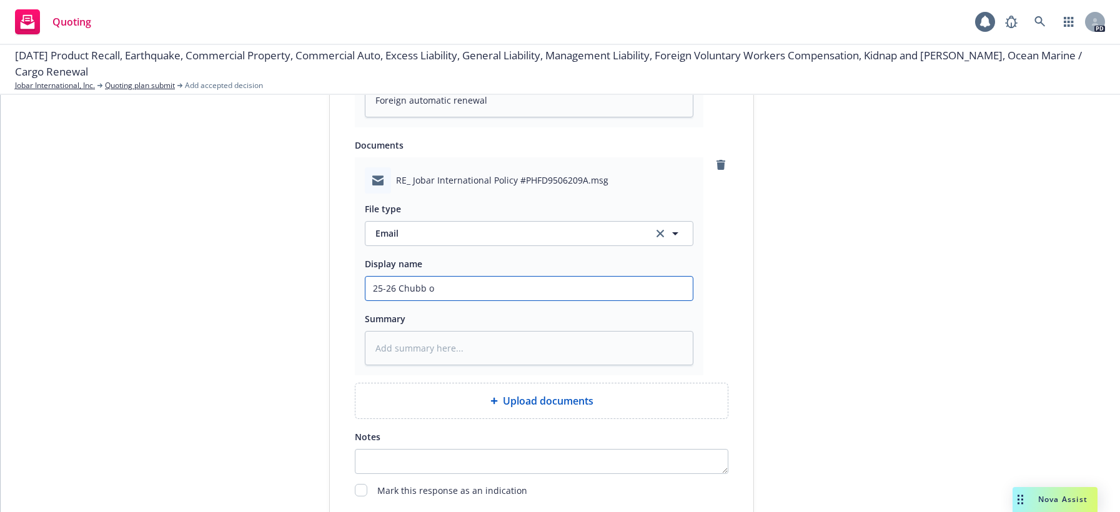
type textarea "x"
type input "25-26 Chubb"
type textarea "x"
type input "25-26 Chubb F"
type textarea "x"
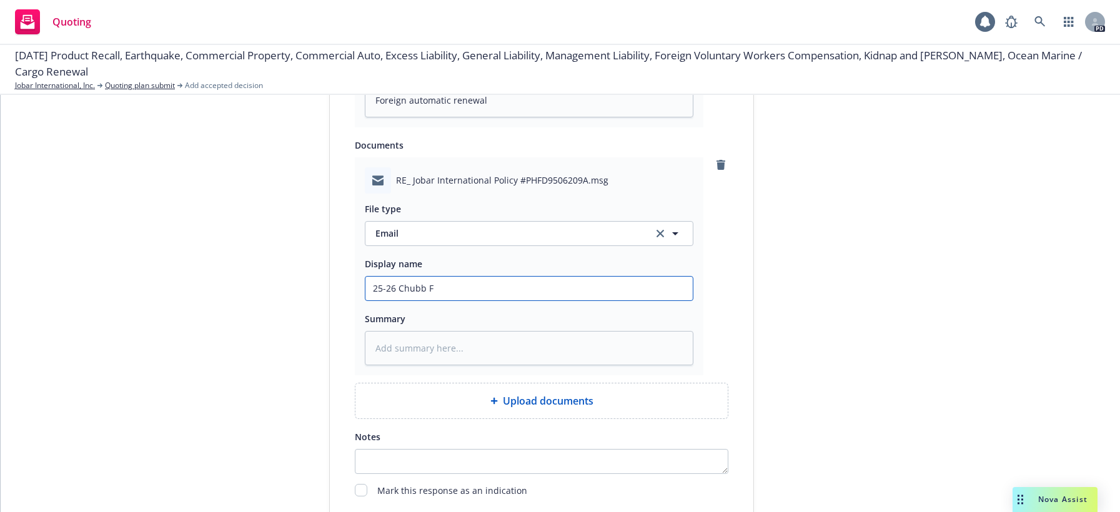
type input "25-26 Chubb Fo"
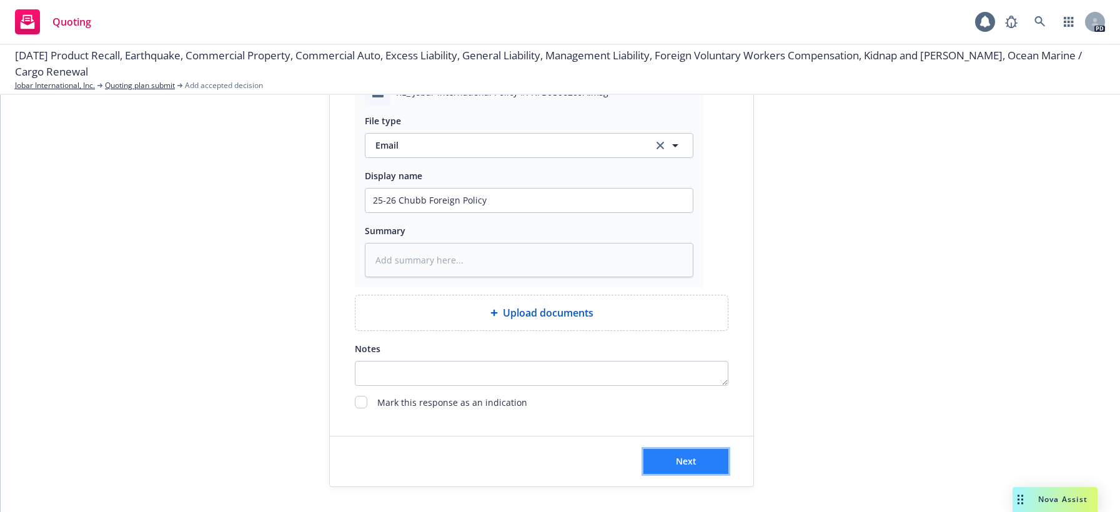
click at [678, 459] on span "Next" at bounding box center [686, 461] width 21 height 12
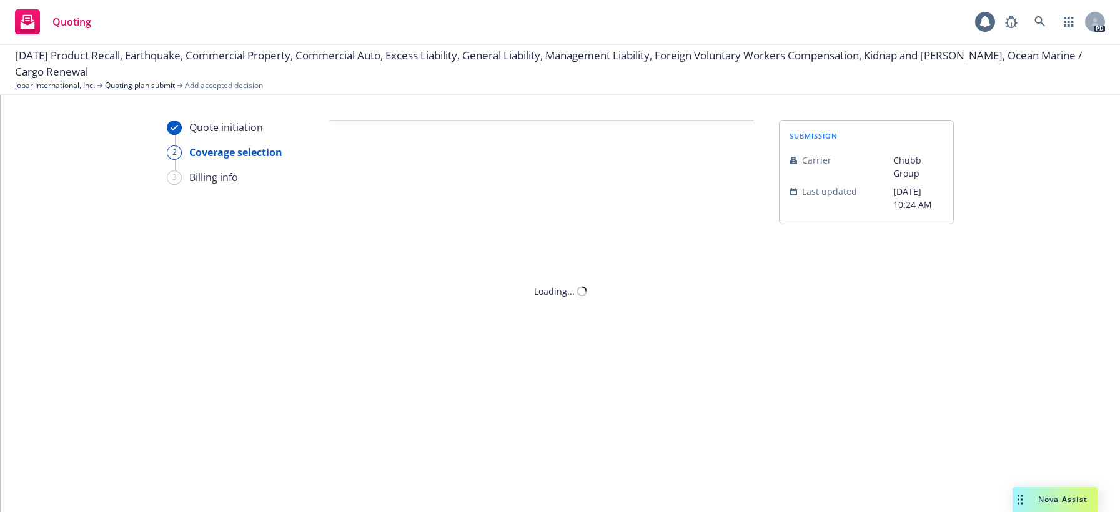
scroll to position [0, 0]
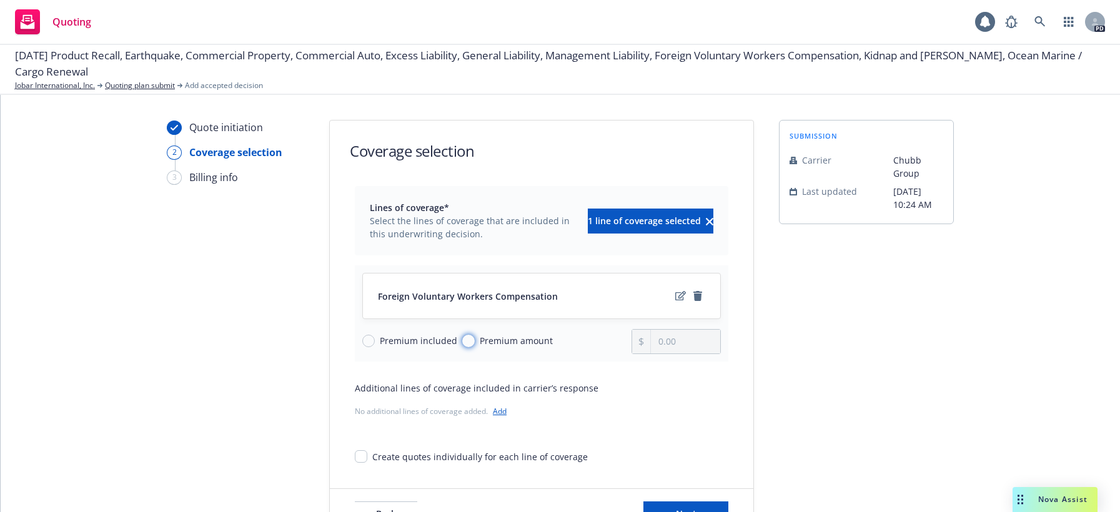
click at [462, 342] on input "Premium amount" at bounding box center [468, 341] width 12 height 12
click at [651, 343] on input "0.00" at bounding box center [685, 342] width 69 height 24
click at [670, 397] on div "Additional lines of coverage included in carrier’s response No additional lines…" at bounding box center [541, 401] width 373 height 39
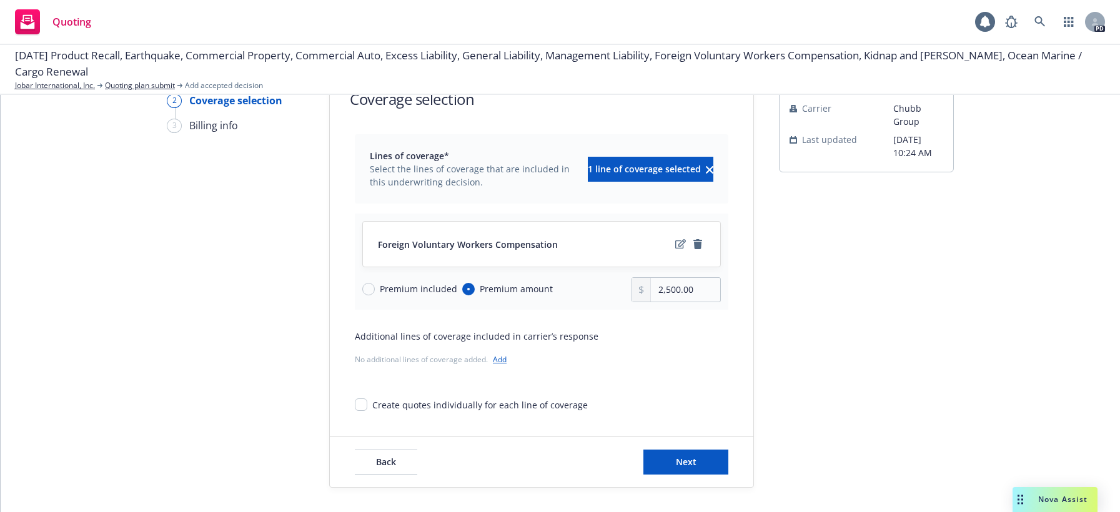
scroll to position [52, 0]
click at [684, 460] on span "Next" at bounding box center [686, 461] width 21 height 12
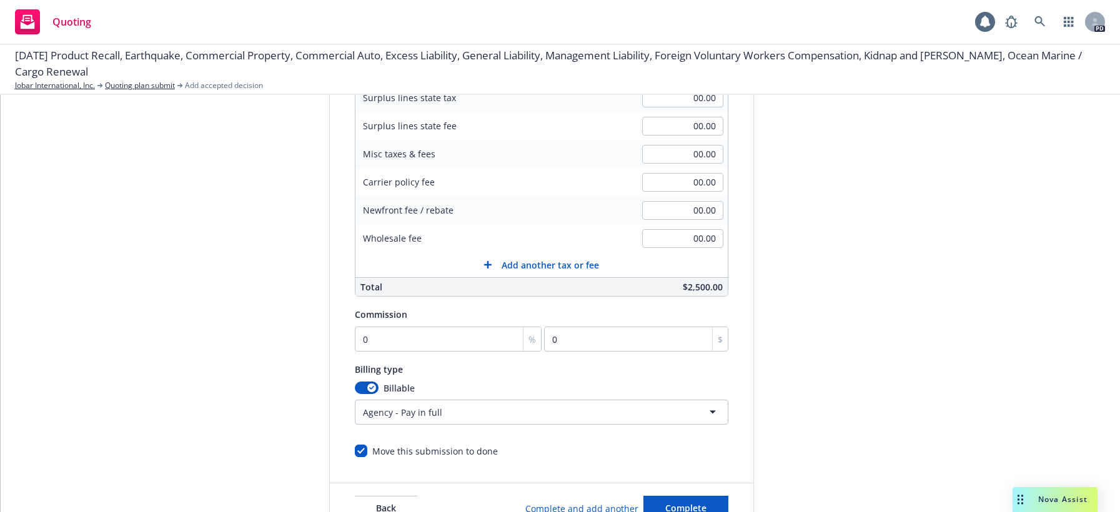
scroll to position [242, 0]
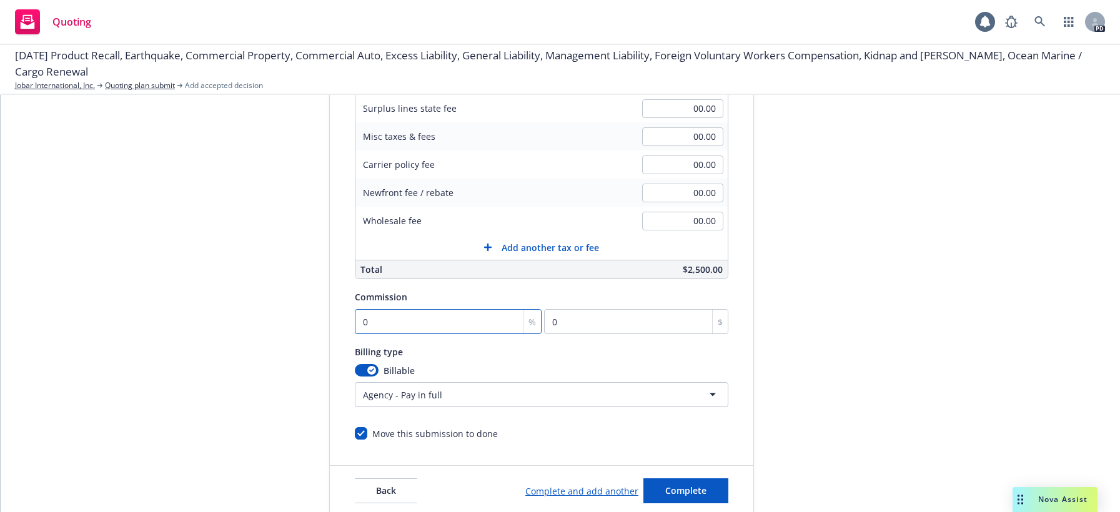
click at [363, 323] on input "0" at bounding box center [448, 321] width 187 height 25
click at [687, 490] on span "Complete" at bounding box center [685, 491] width 41 height 12
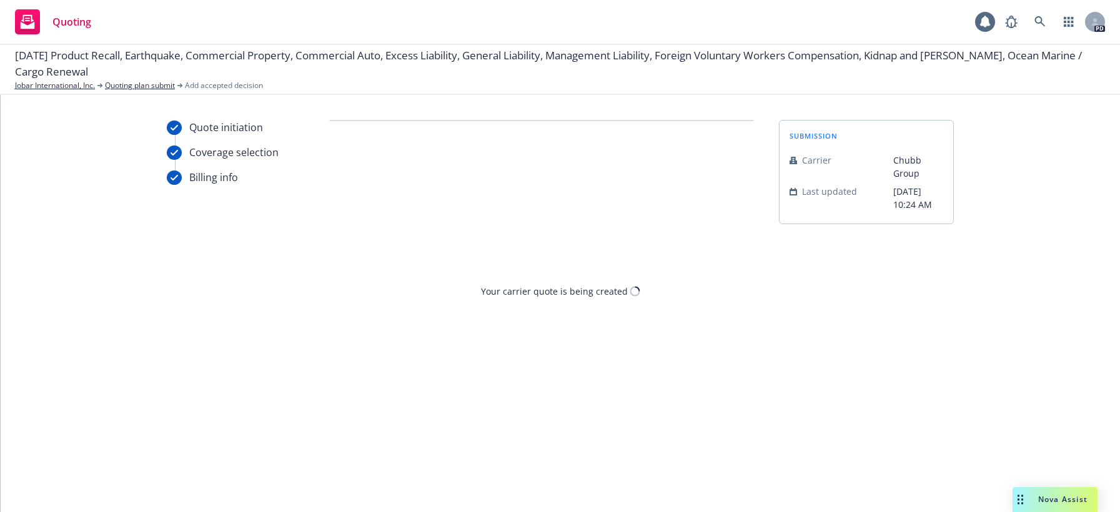
scroll to position [0, 0]
